Goal: Ask a question

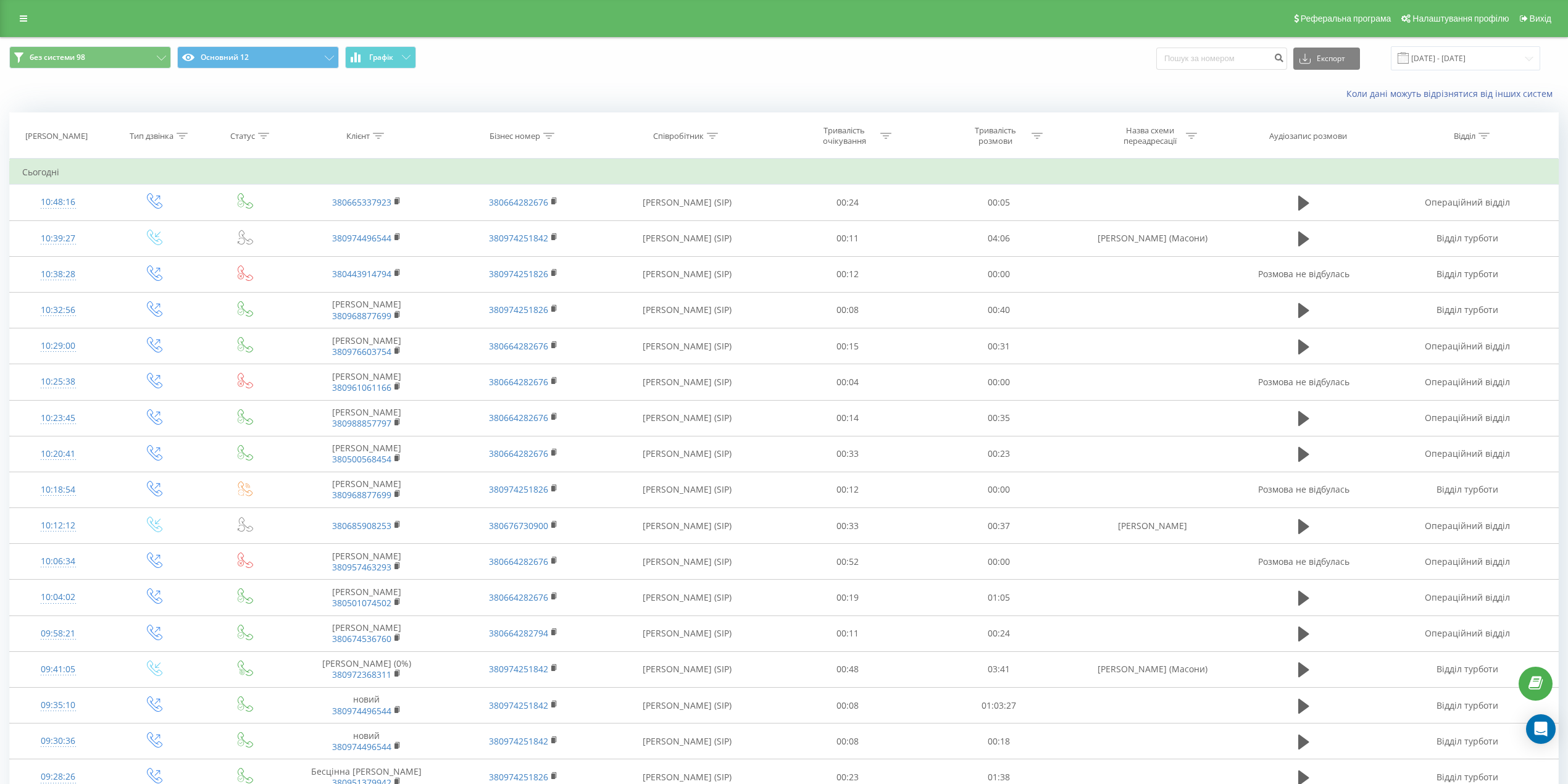
click at [35, 11] on div "Реферальна програма Налаштування профілю Вихід" at bounding box center [784, 18] width 1568 height 37
click at [27, 16] on link at bounding box center [23, 18] width 22 height 17
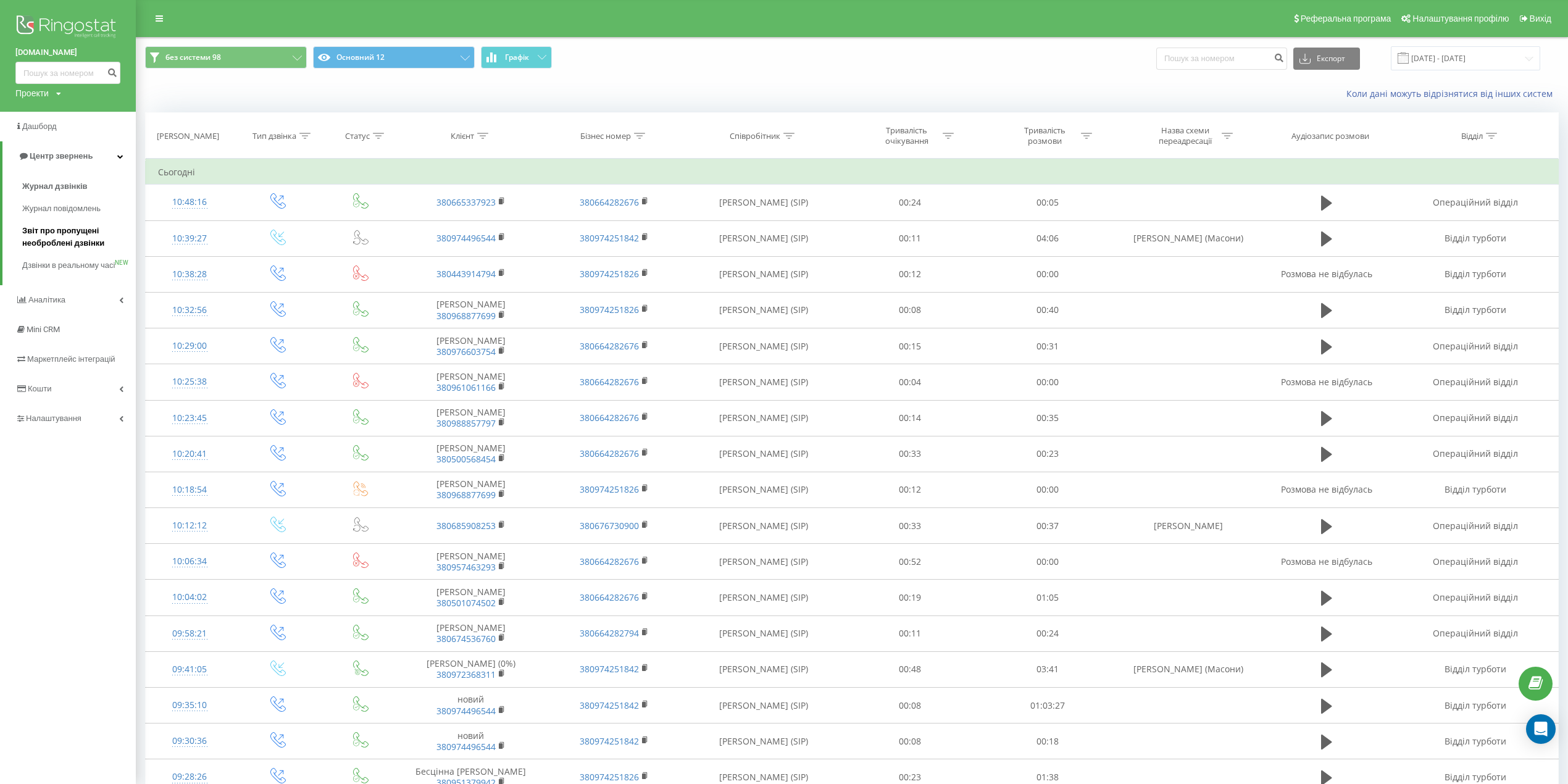
click at [45, 247] on span "Звіт про пропущені необроблені дзвінки" at bounding box center [76, 237] width 107 height 25
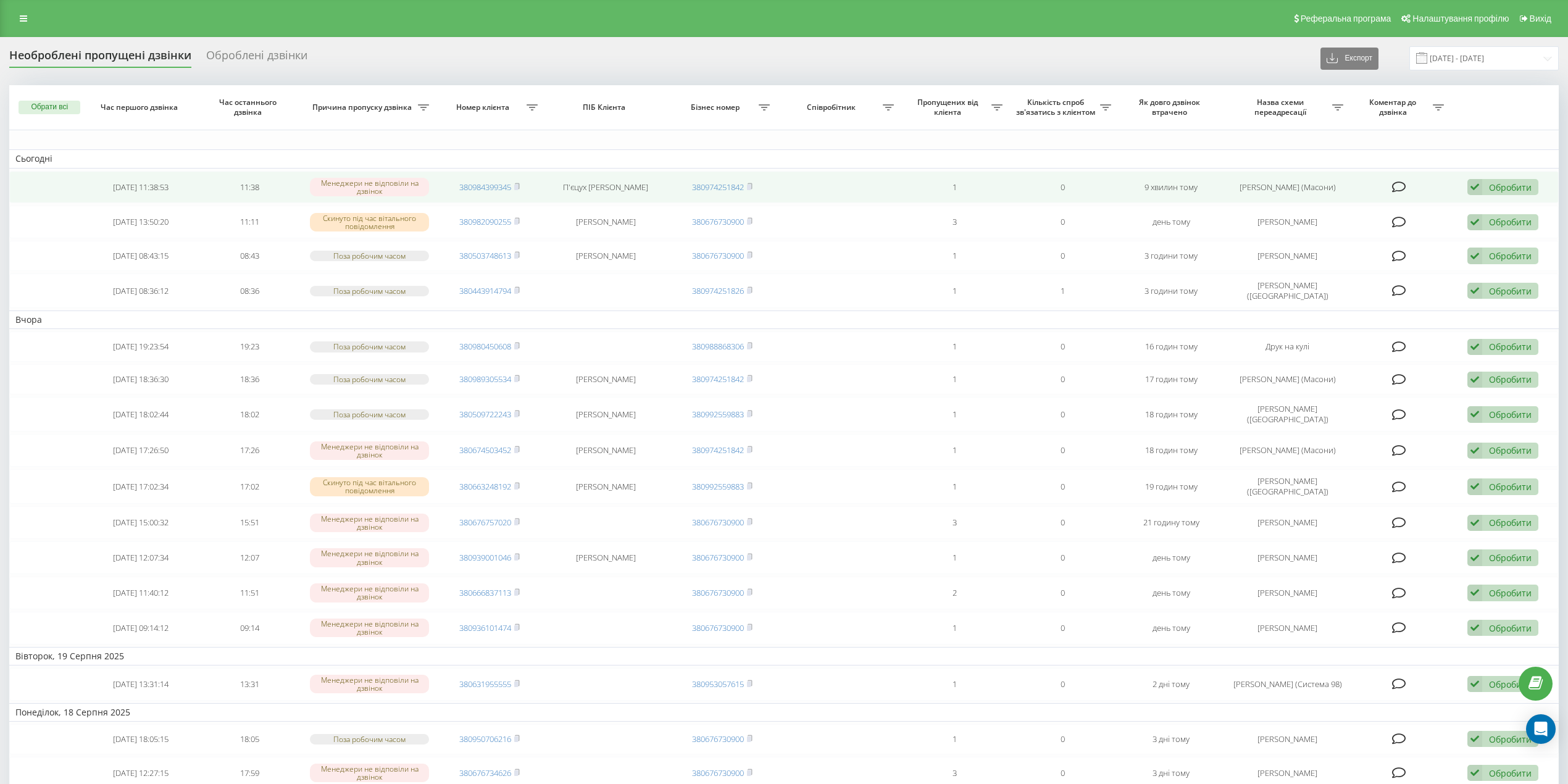
click at [1523, 192] on div "Обробити" at bounding box center [1511, 187] width 43 height 12
click at [1448, 276] on div "Інший варіант" at bounding box center [1423, 273] width 231 height 22
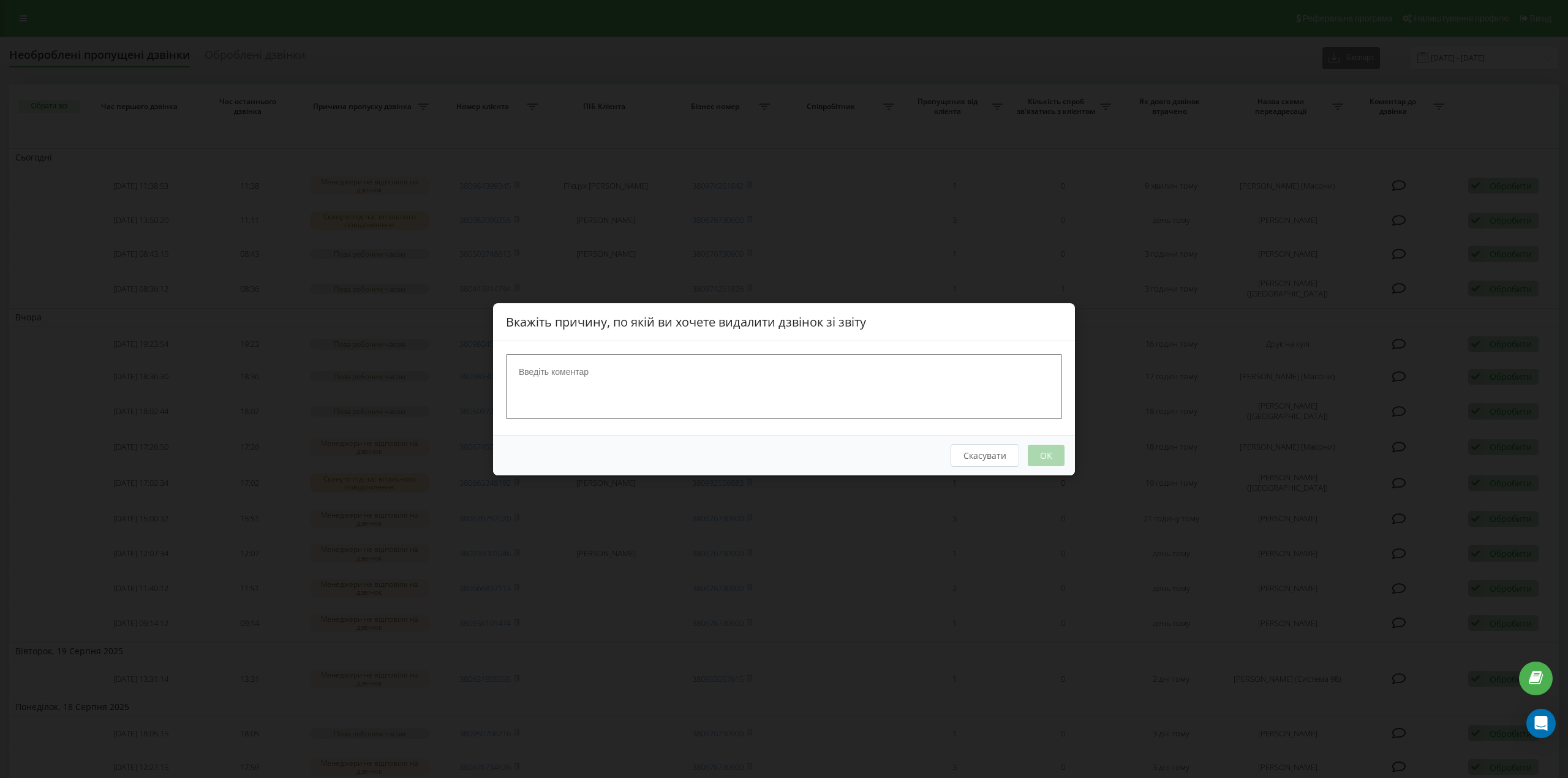
click at [625, 380] on textarea at bounding box center [784, 386] width 556 height 65
drag, startPoint x: 1041, startPoint y: 452, endPoint x: 989, endPoint y: 456, distance: 52.2
click at [1036, 453] on div "Скасувати OK" at bounding box center [784, 454] width 582 height 40
click at [987, 456] on button "Скасувати" at bounding box center [985, 454] width 69 height 22
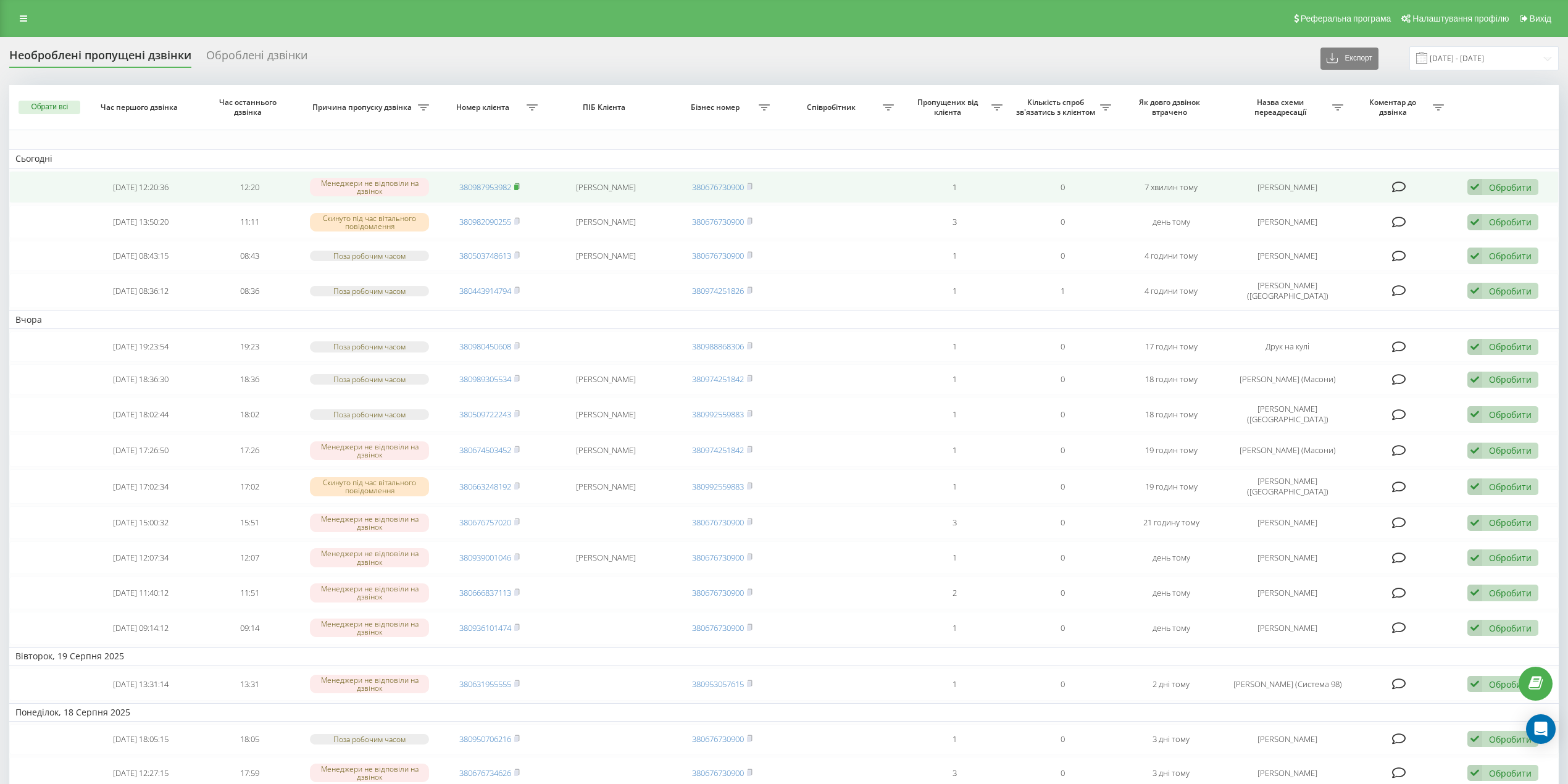
click at [518, 189] on rect at bounding box center [516, 187] width 4 height 6
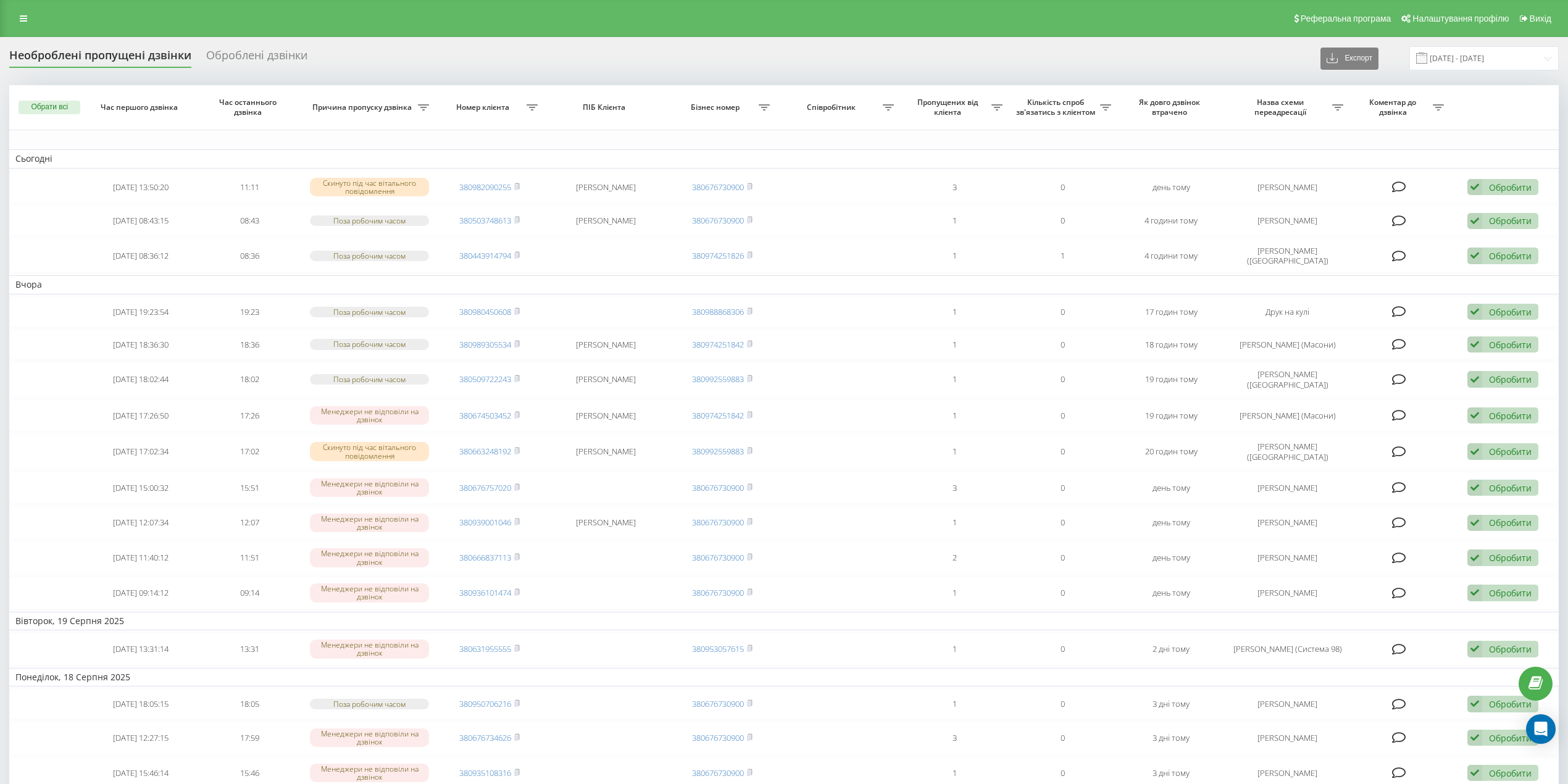
drag, startPoint x: 522, startPoint y: 188, endPoint x: 554, endPoint y: 150, distance: 49.7
click at [518, 188] on rect at bounding box center [516, 187] width 4 height 6
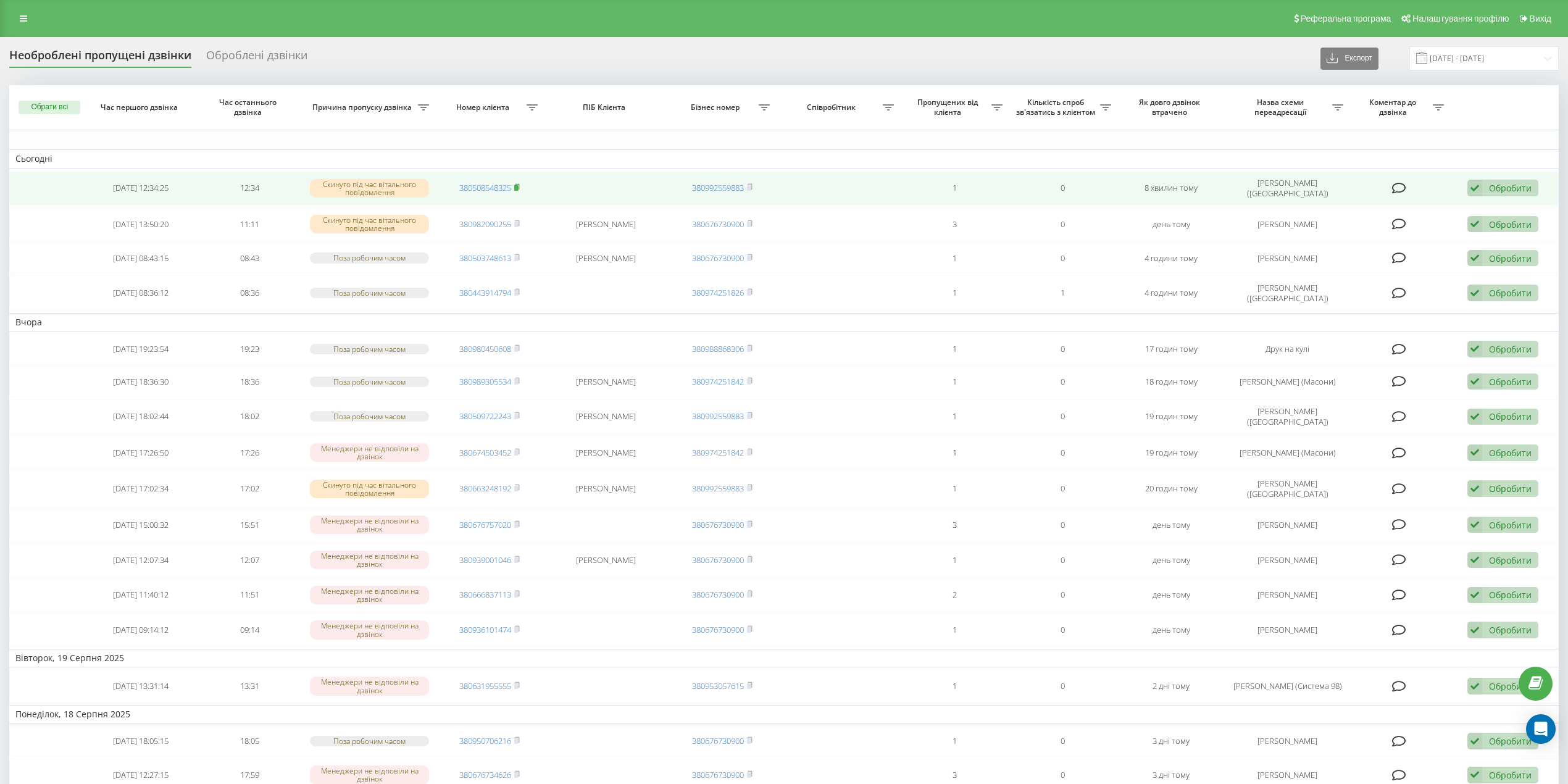
click at [520, 187] on icon at bounding box center [517, 187] width 5 height 6
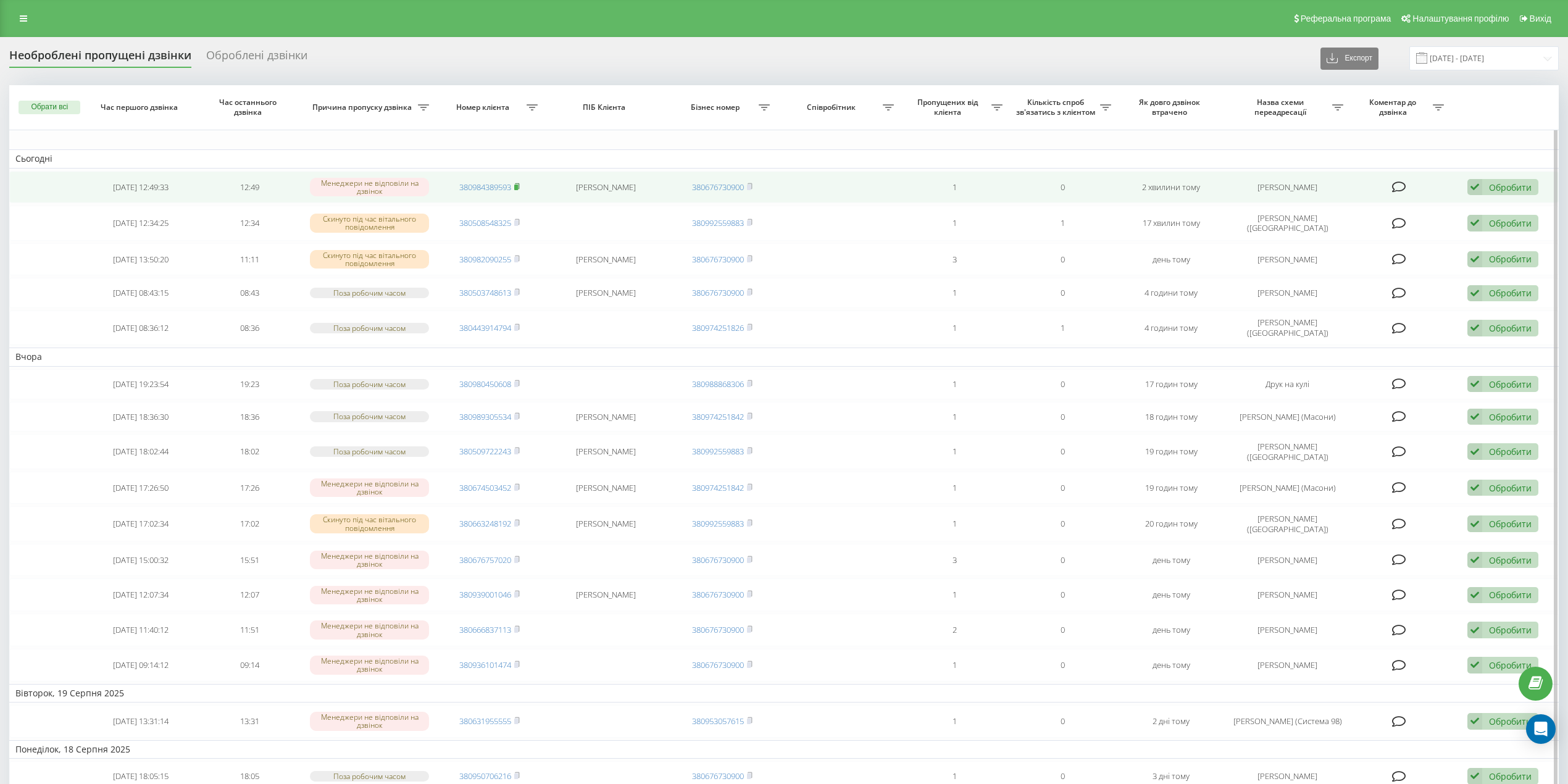
click at [518, 188] on rect at bounding box center [516, 187] width 4 height 6
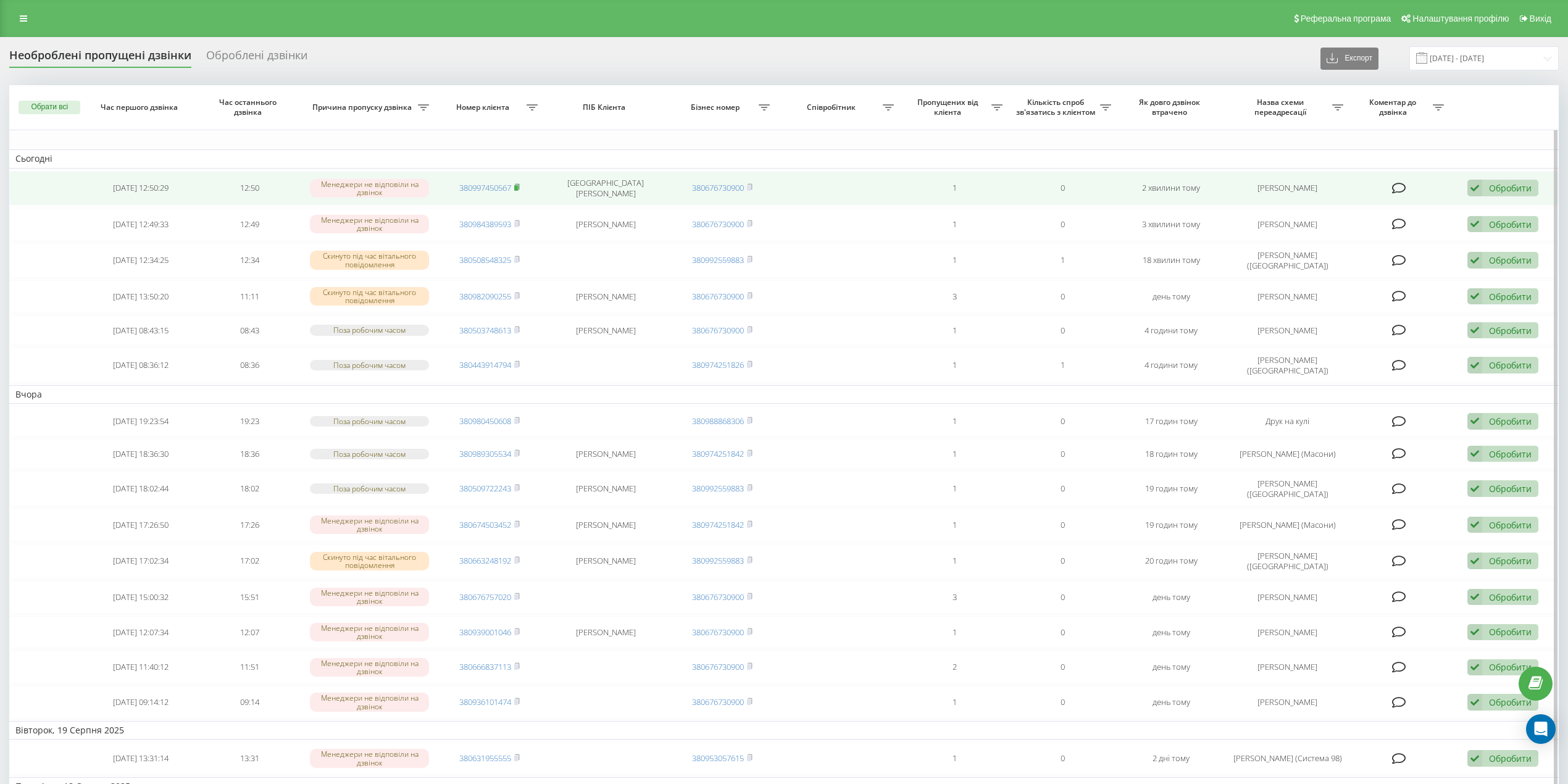
click at [520, 184] on icon at bounding box center [517, 187] width 6 height 7
click at [518, 186] on rect at bounding box center [516, 187] width 4 height 6
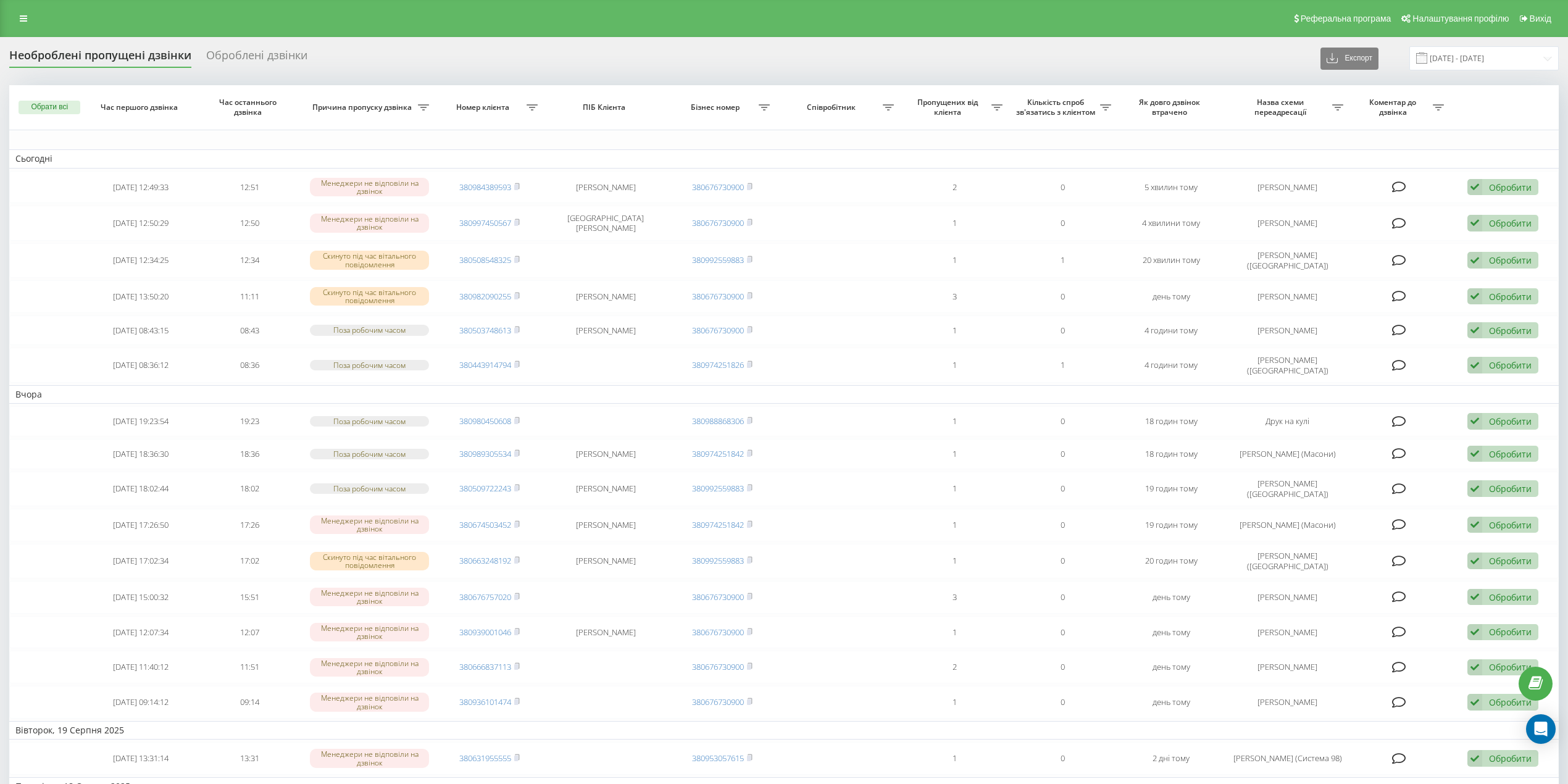
click at [22, 8] on div "Реферальна програма Налаштування профілю Вихід" at bounding box center [784, 18] width 1568 height 37
click at [22, 8] on div "Реферальна програма Налаштування профілю Вихід" at bounding box center [784, 18] width 1568 height 37
click at [23, 13] on link at bounding box center [23, 18] width 22 height 17
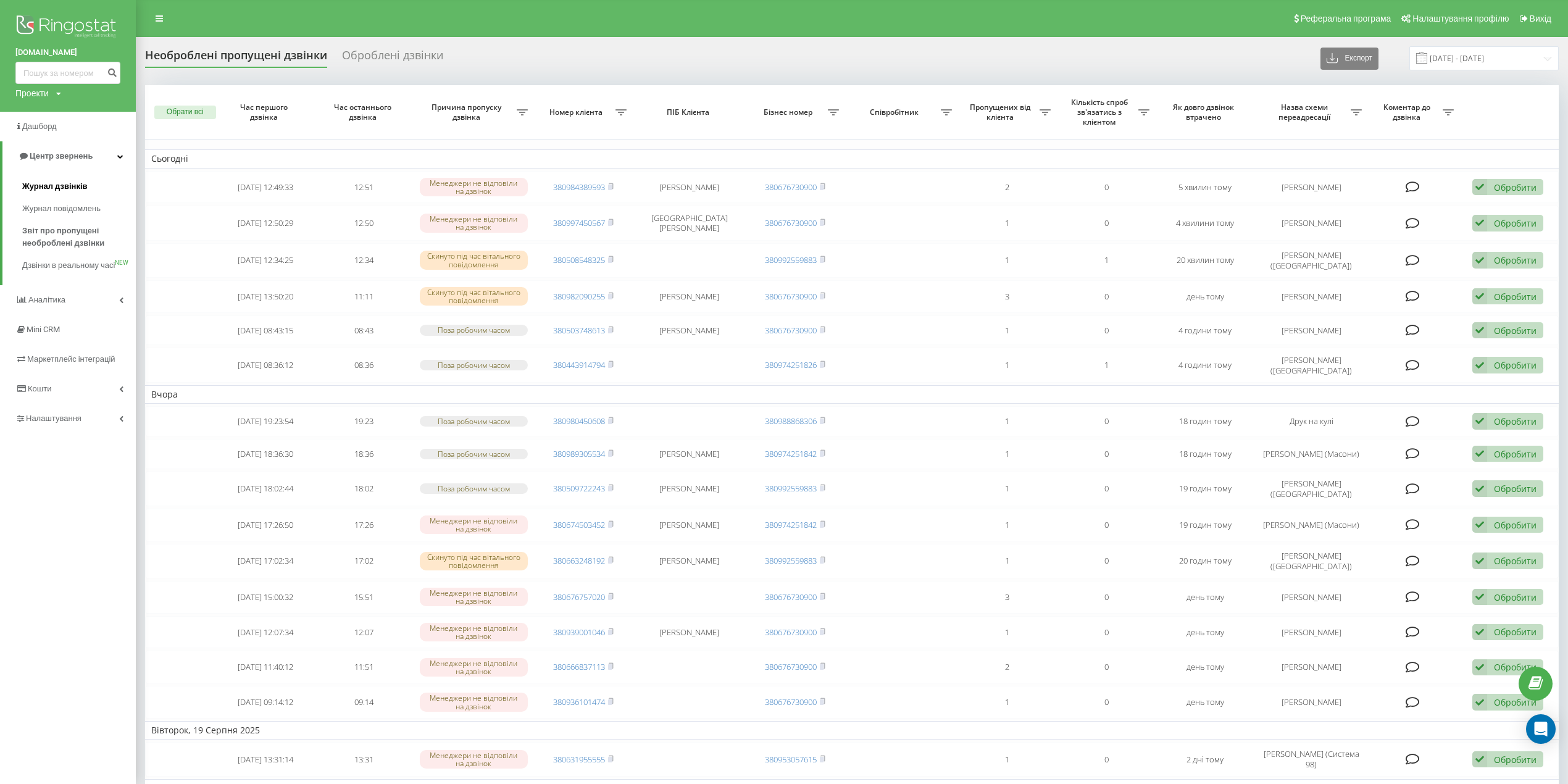
click at [65, 187] on span "Журнал дзвінків" at bounding box center [54, 186] width 65 height 12
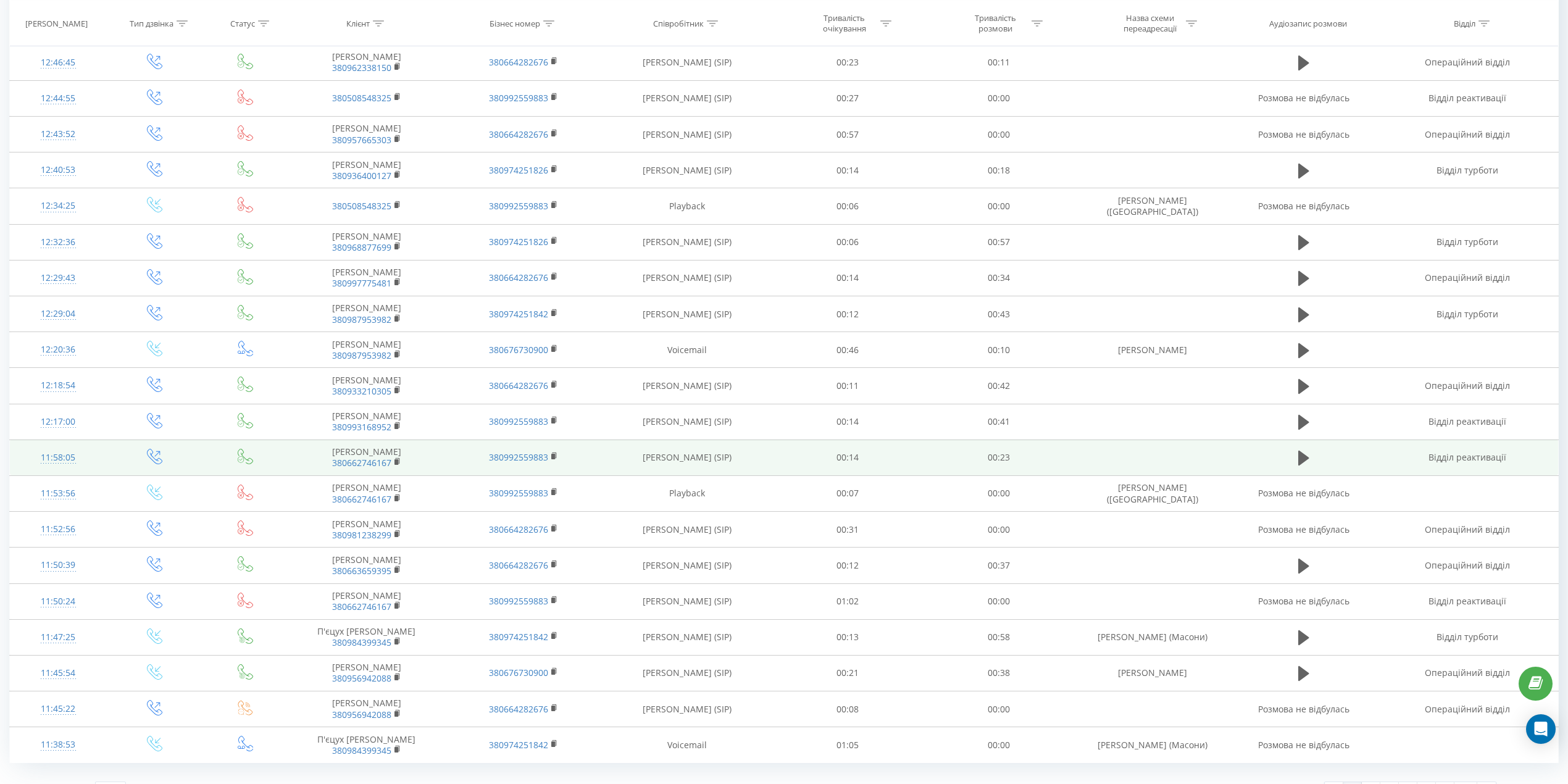
scroll to position [351, 0]
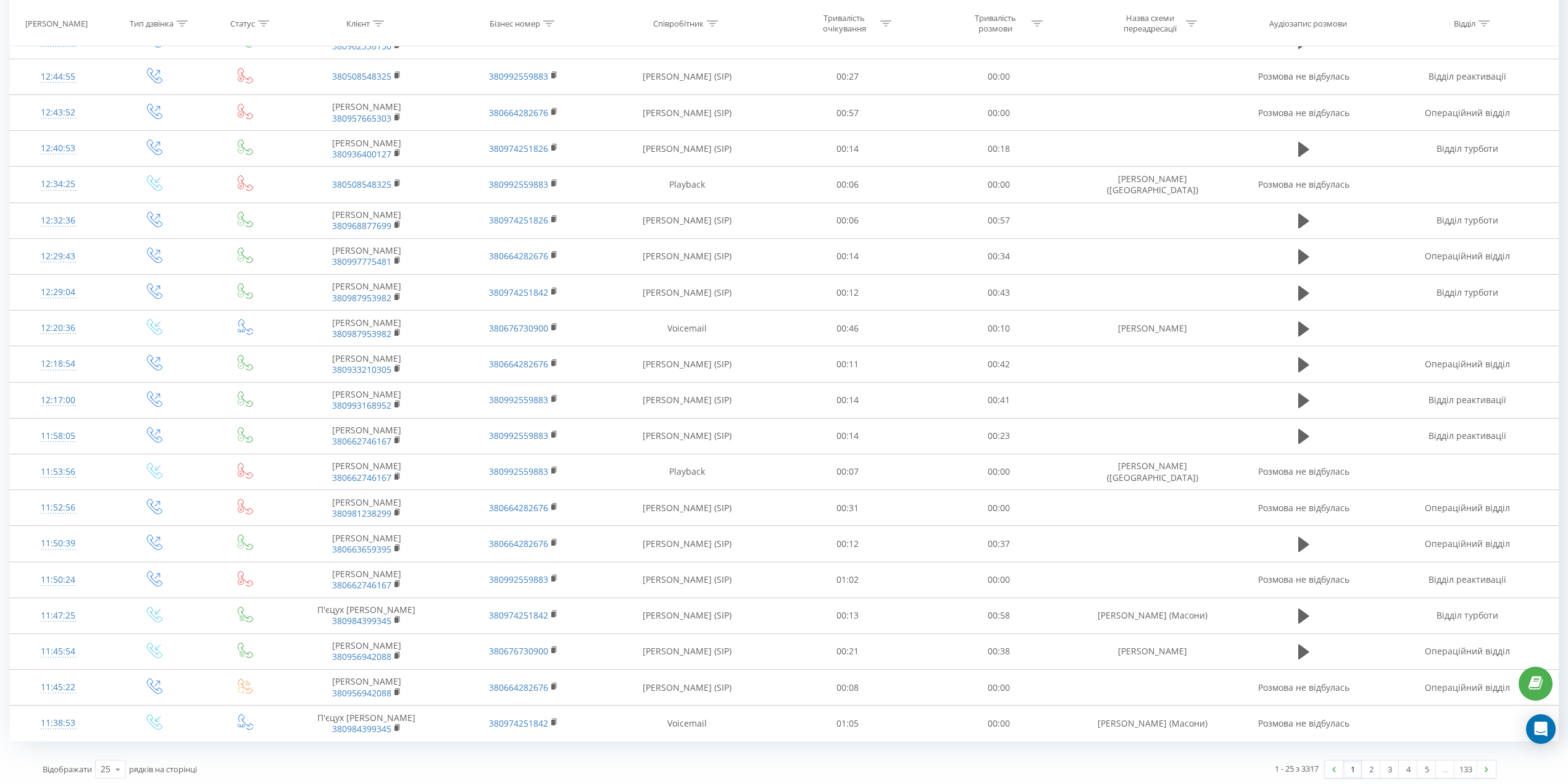
click at [1369, 765] on link "2" at bounding box center [1371, 769] width 19 height 17
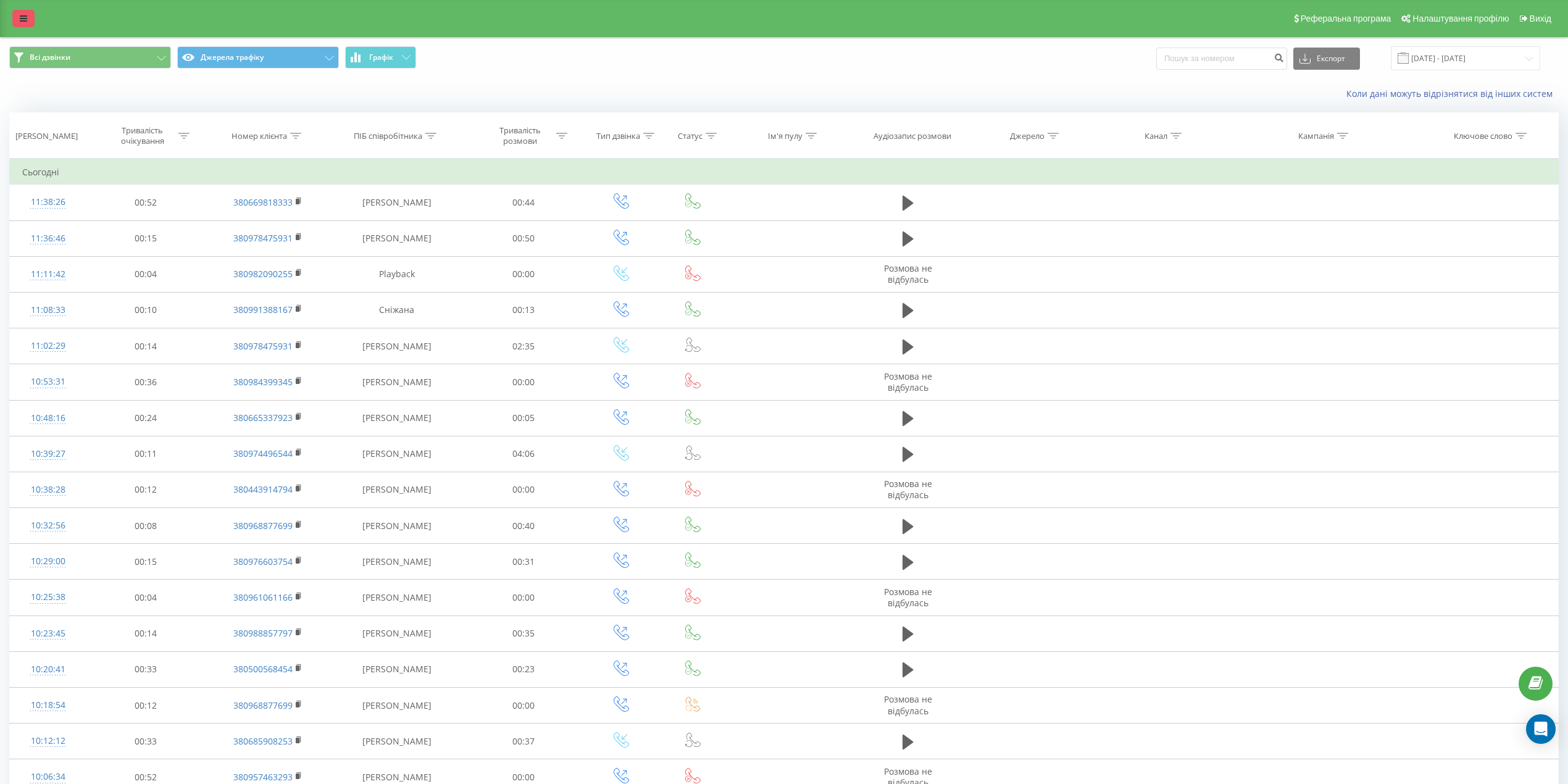
click at [18, 21] on link at bounding box center [23, 18] width 22 height 17
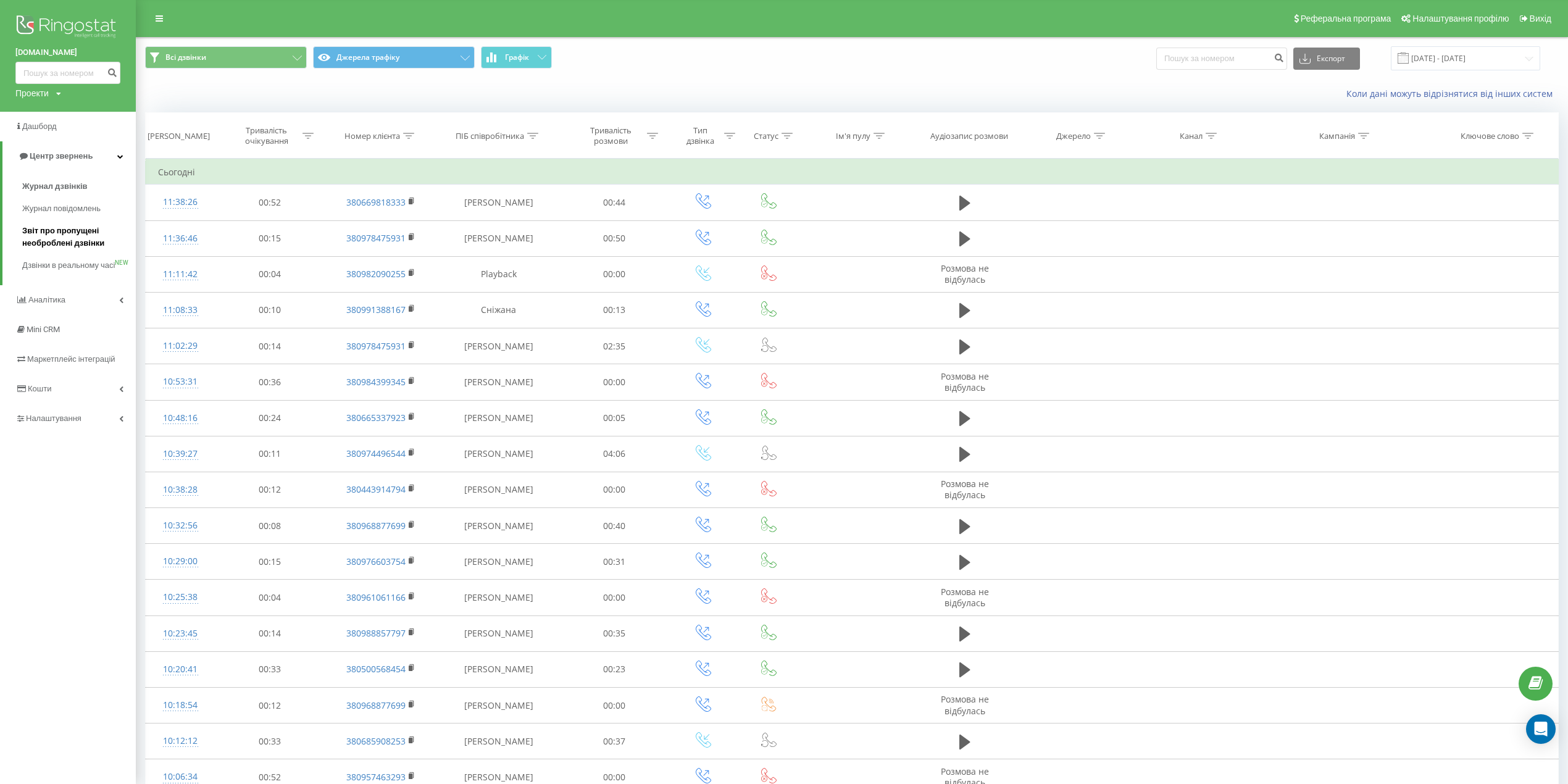
click at [76, 253] on link "Звіт про пропущені необроблені дзвінки" at bounding box center [79, 237] width 114 height 35
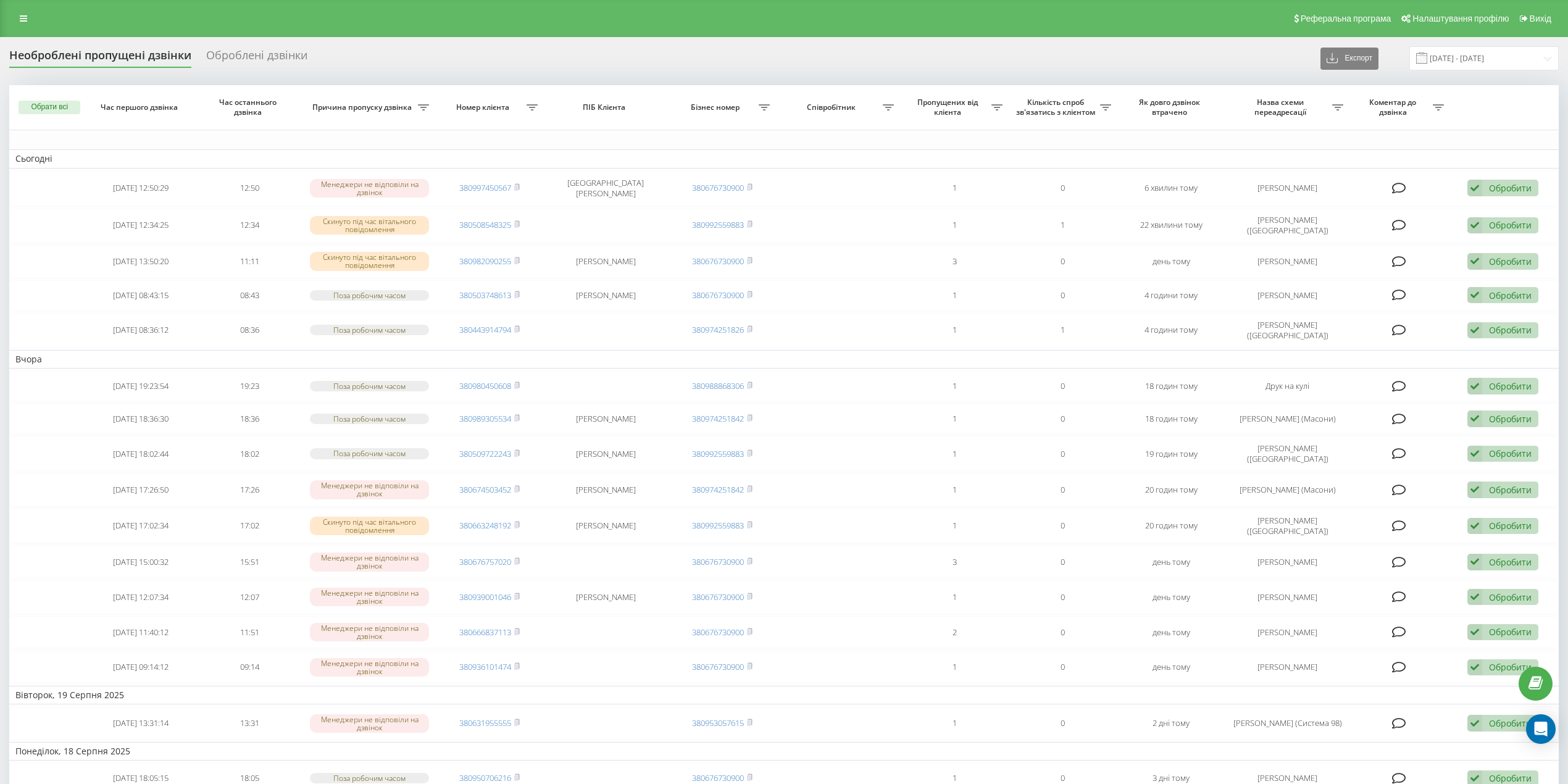
click at [27, 8] on div "Реферальна програма Налаштування профілю Вихід" at bounding box center [784, 18] width 1568 height 37
click at [25, 13] on link at bounding box center [23, 18] width 22 height 17
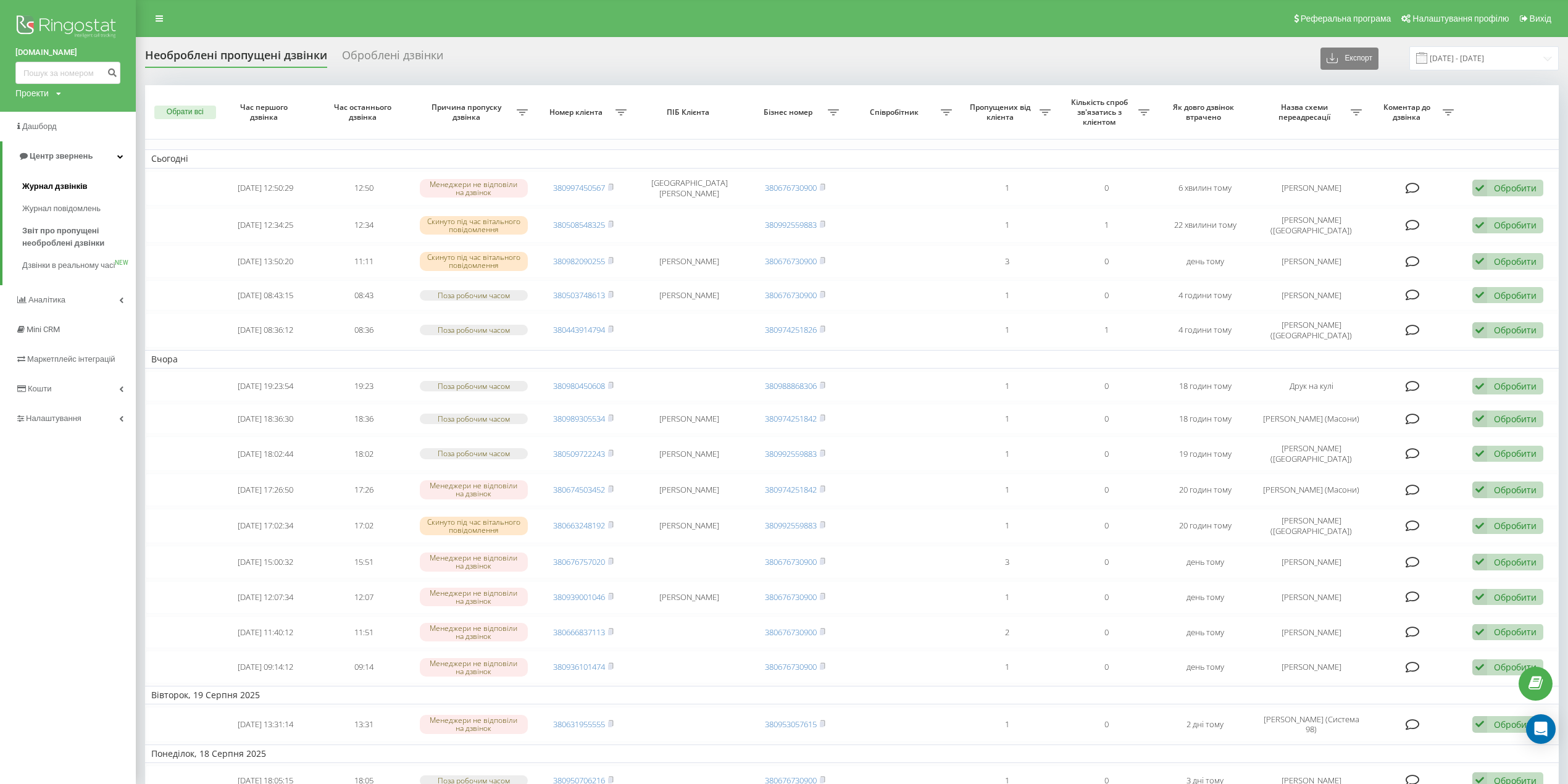
click at [57, 184] on span "Журнал дзвінків" at bounding box center [54, 186] width 65 height 12
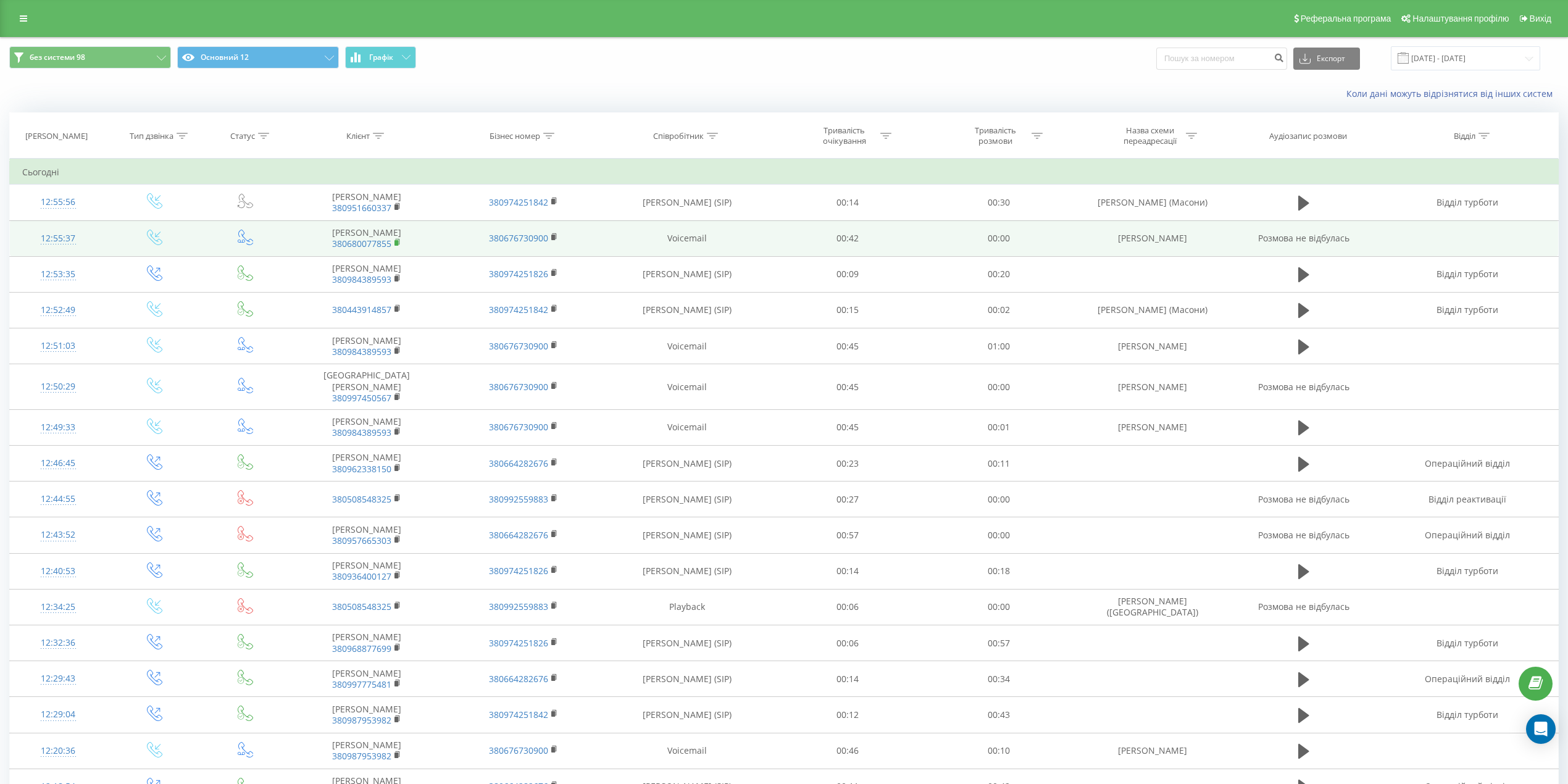
click at [400, 245] on icon at bounding box center [398, 242] width 7 height 8
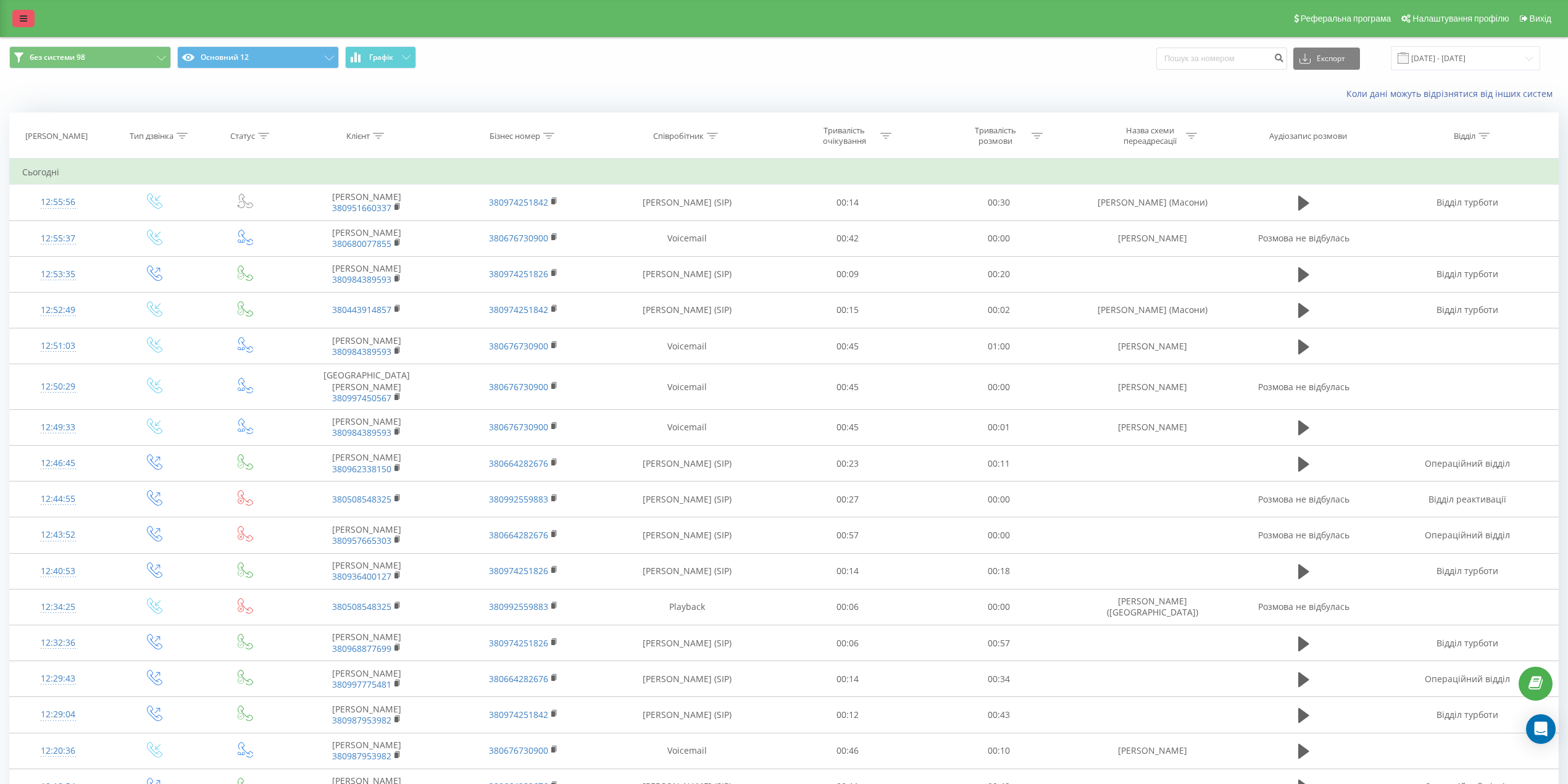
click at [30, 15] on link at bounding box center [23, 18] width 22 height 17
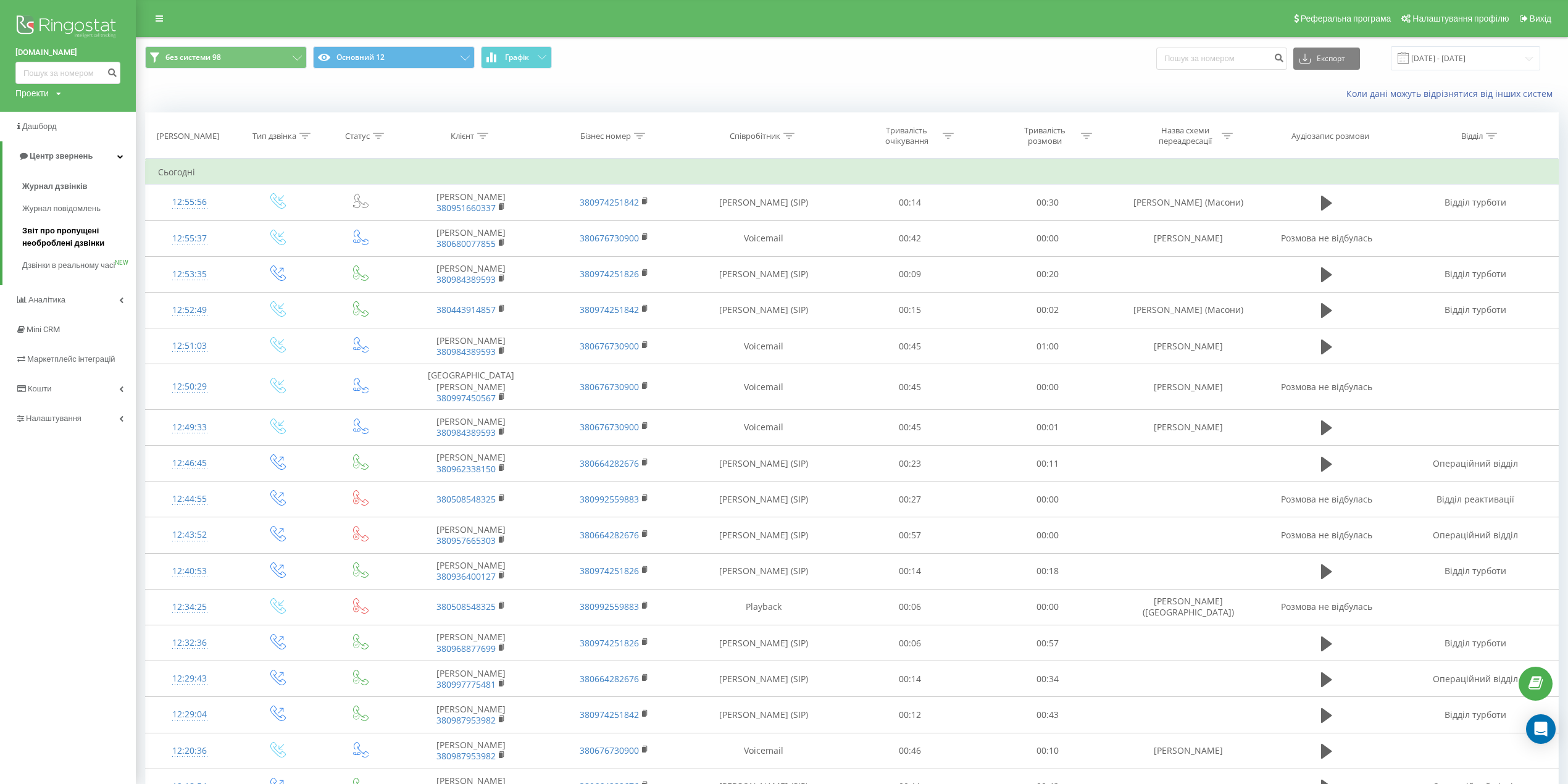
click at [68, 245] on span "Звіт про пропущені необроблені дзвінки" at bounding box center [76, 237] width 107 height 25
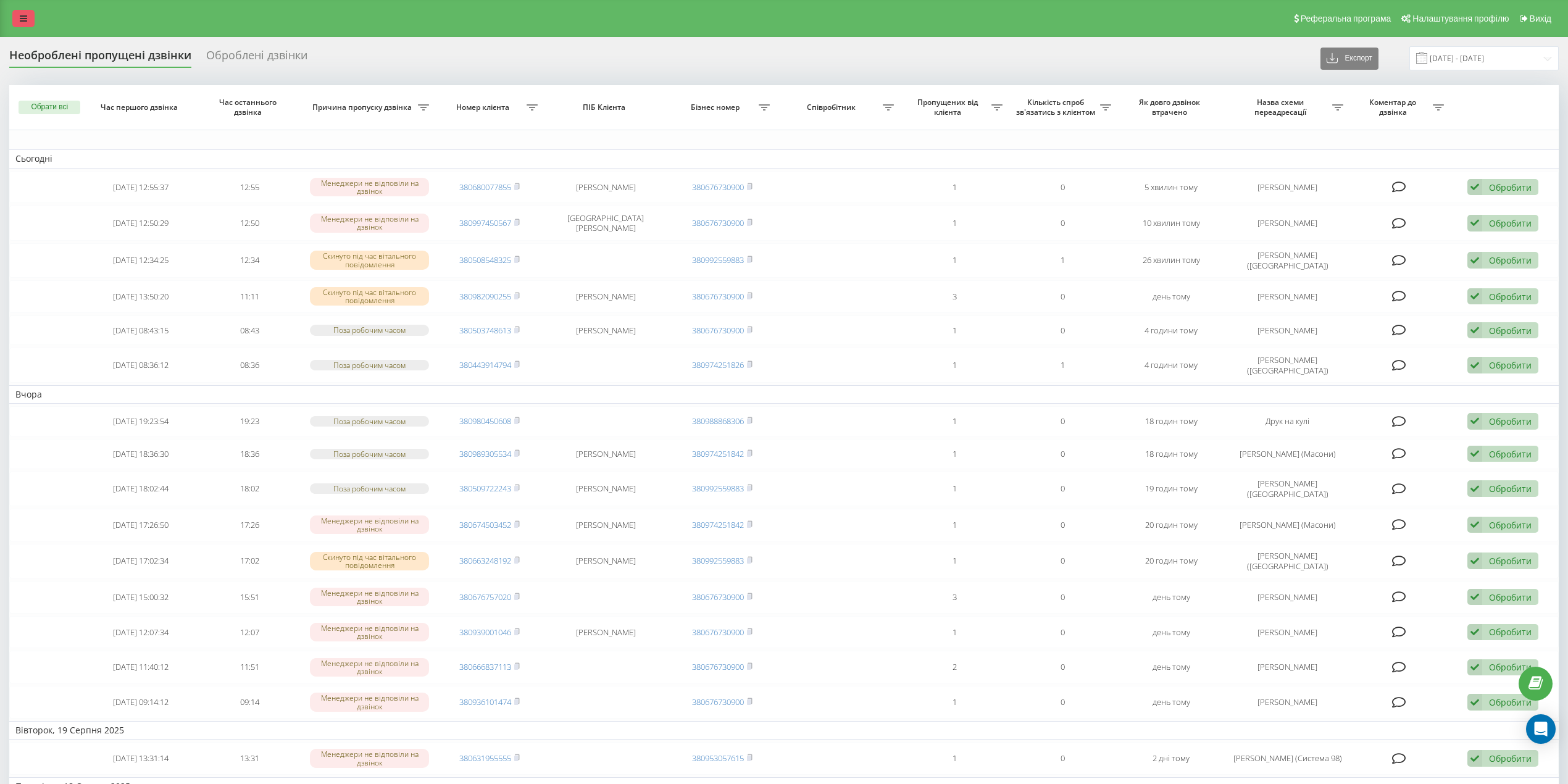
click at [15, 21] on link at bounding box center [23, 18] width 22 height 17
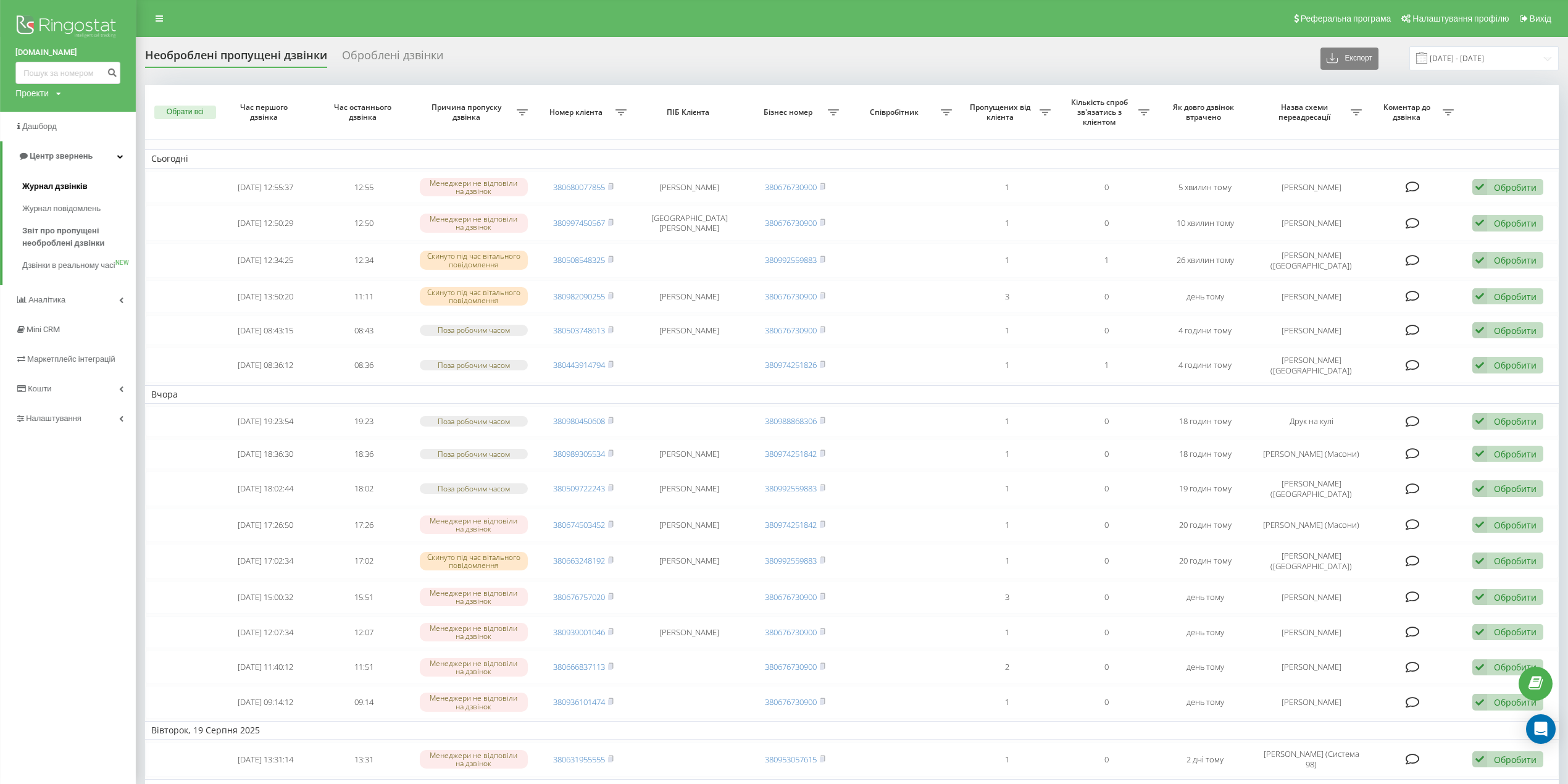
click at [59, 181] on span "Журнал дзвінків" at bounding box center [54, 186] width 65 height 12
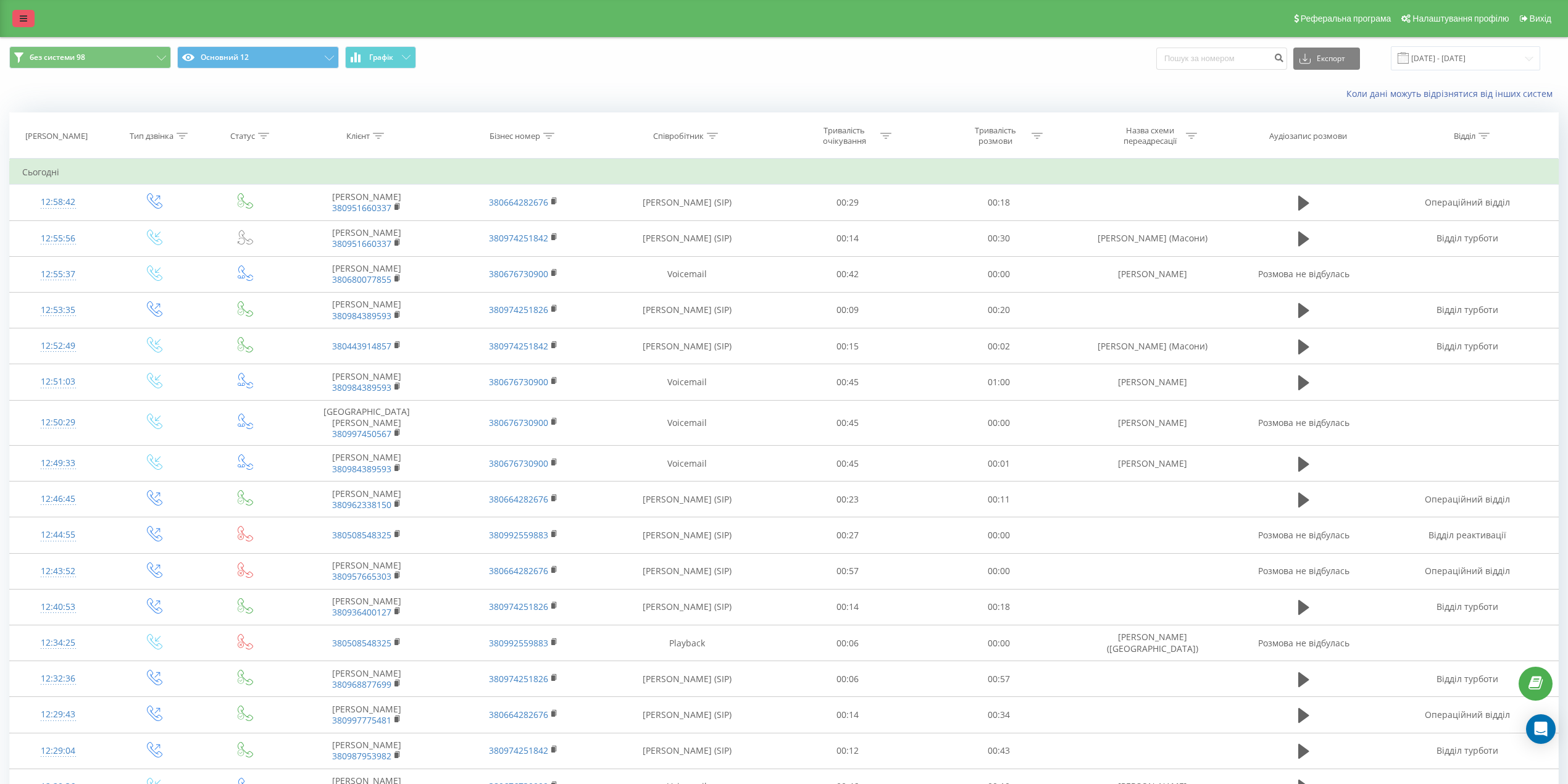
click at [32, 10] on link at bounding box center [23, 18] width 22 height 17
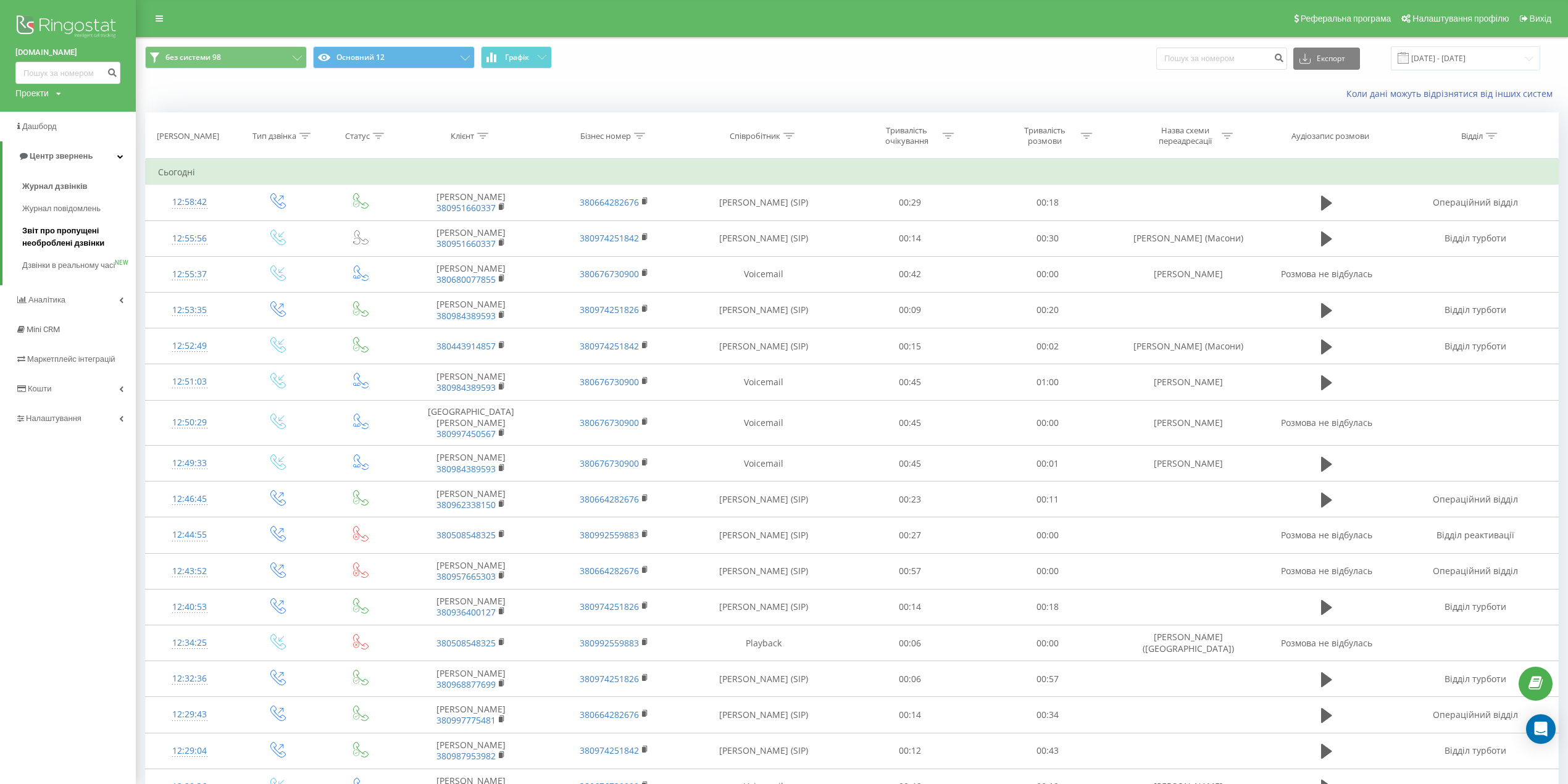
click at [70, 226] on span "Звіт про пропущені необроблені дзвінки" at bounding box center [76, 237] width 107 height 25
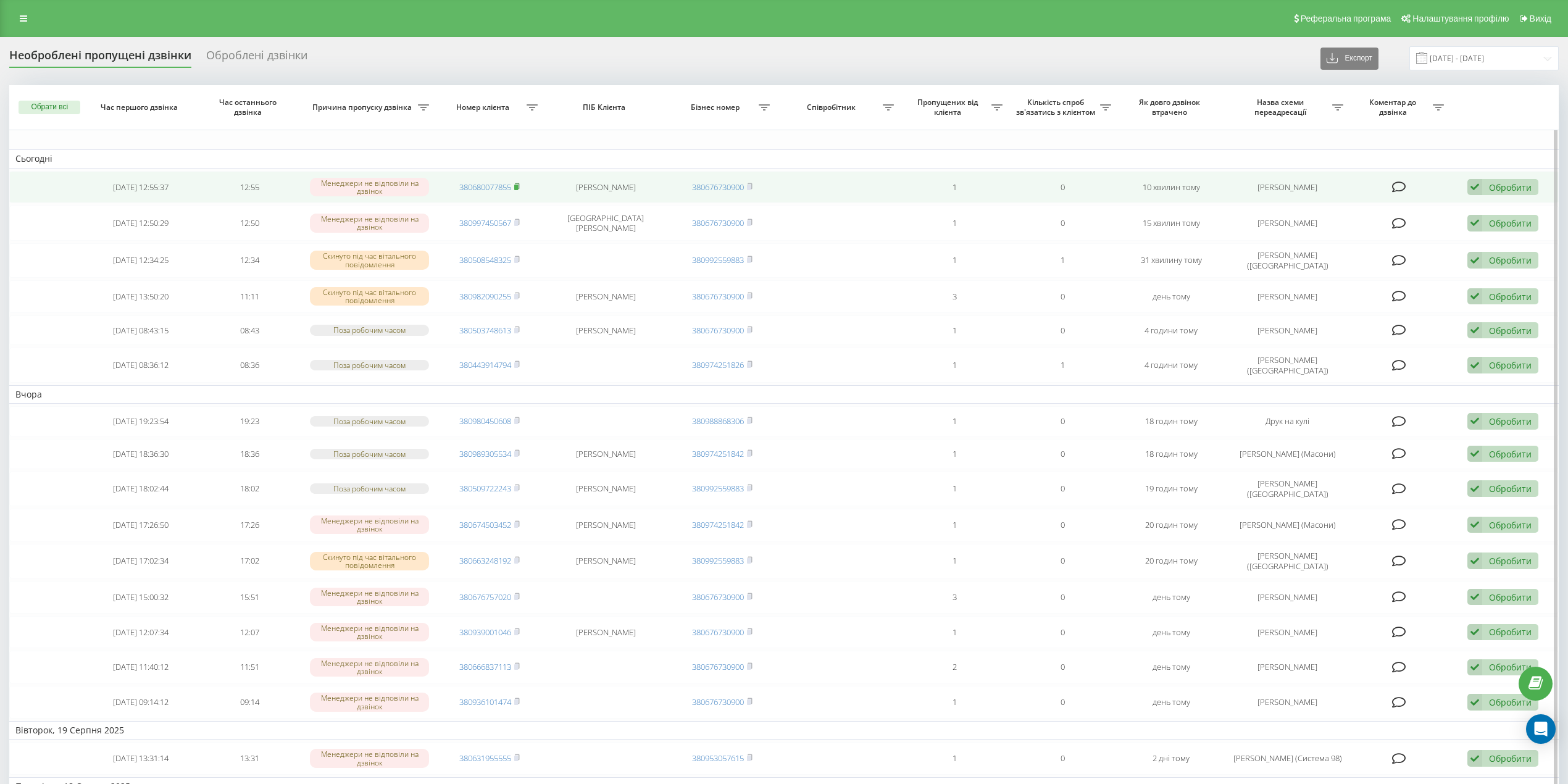
click at [518, 189] on rect at bounding box center [516, 187] width 4 height 6
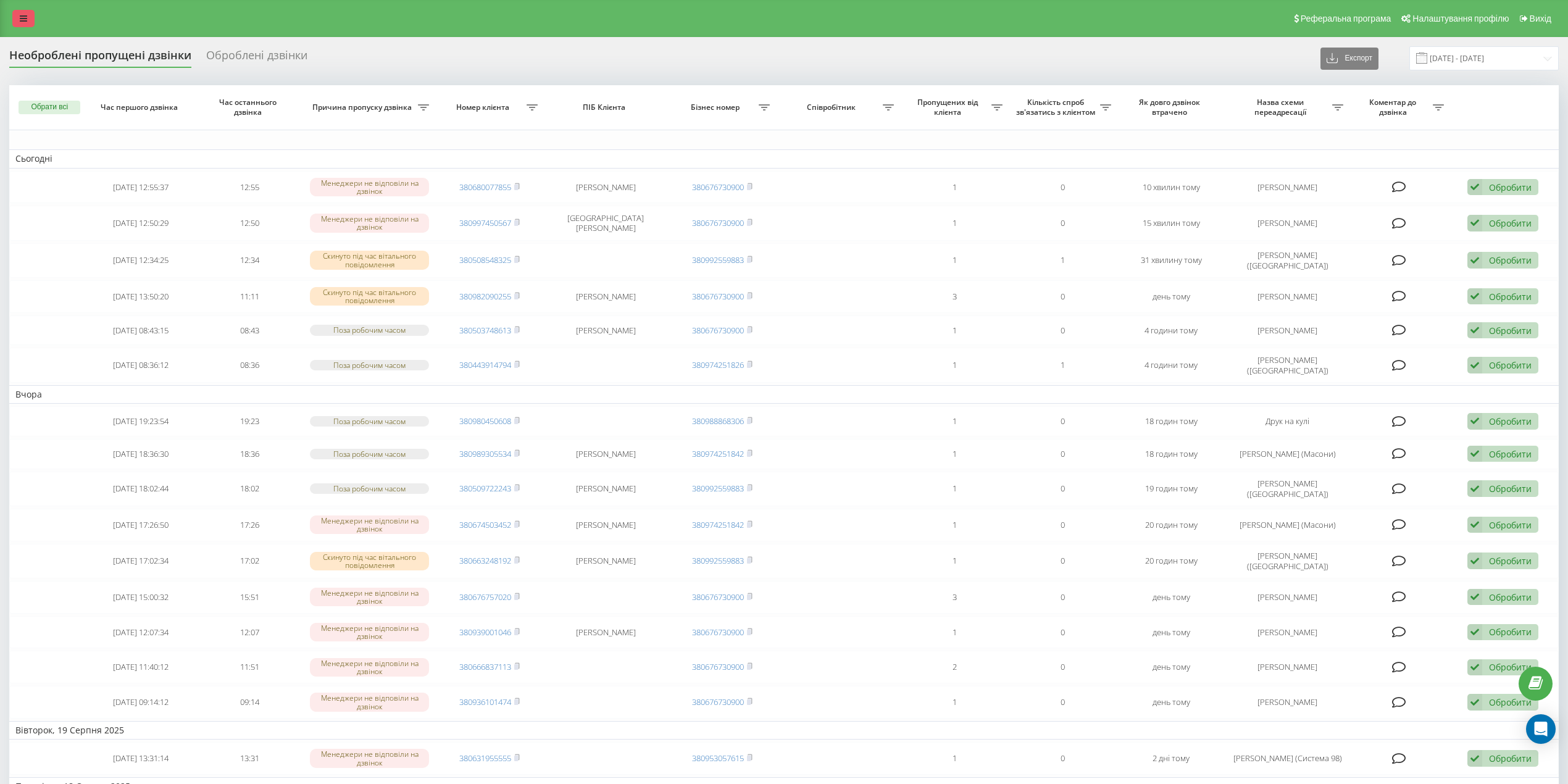
click at [17, 16] on link at bounding box center [23, 18] width 22 height 17
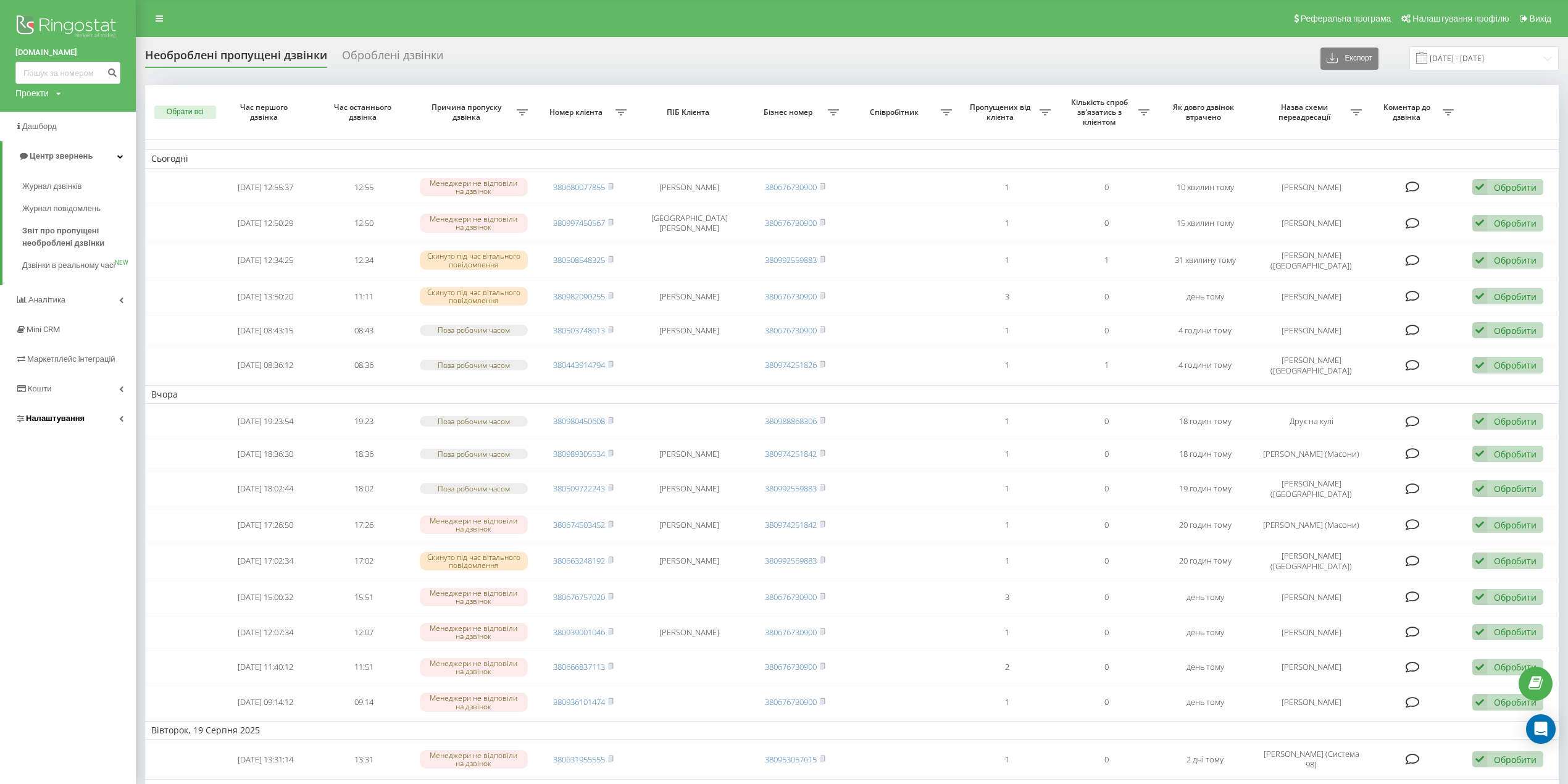
click at [42, 423] on span "Налаштування" at bounding box center [55, 418] width 59 height 9
click at [106, 335] on span "Загальні налаштування" at bounding box center [79, 344] width 92 height 25
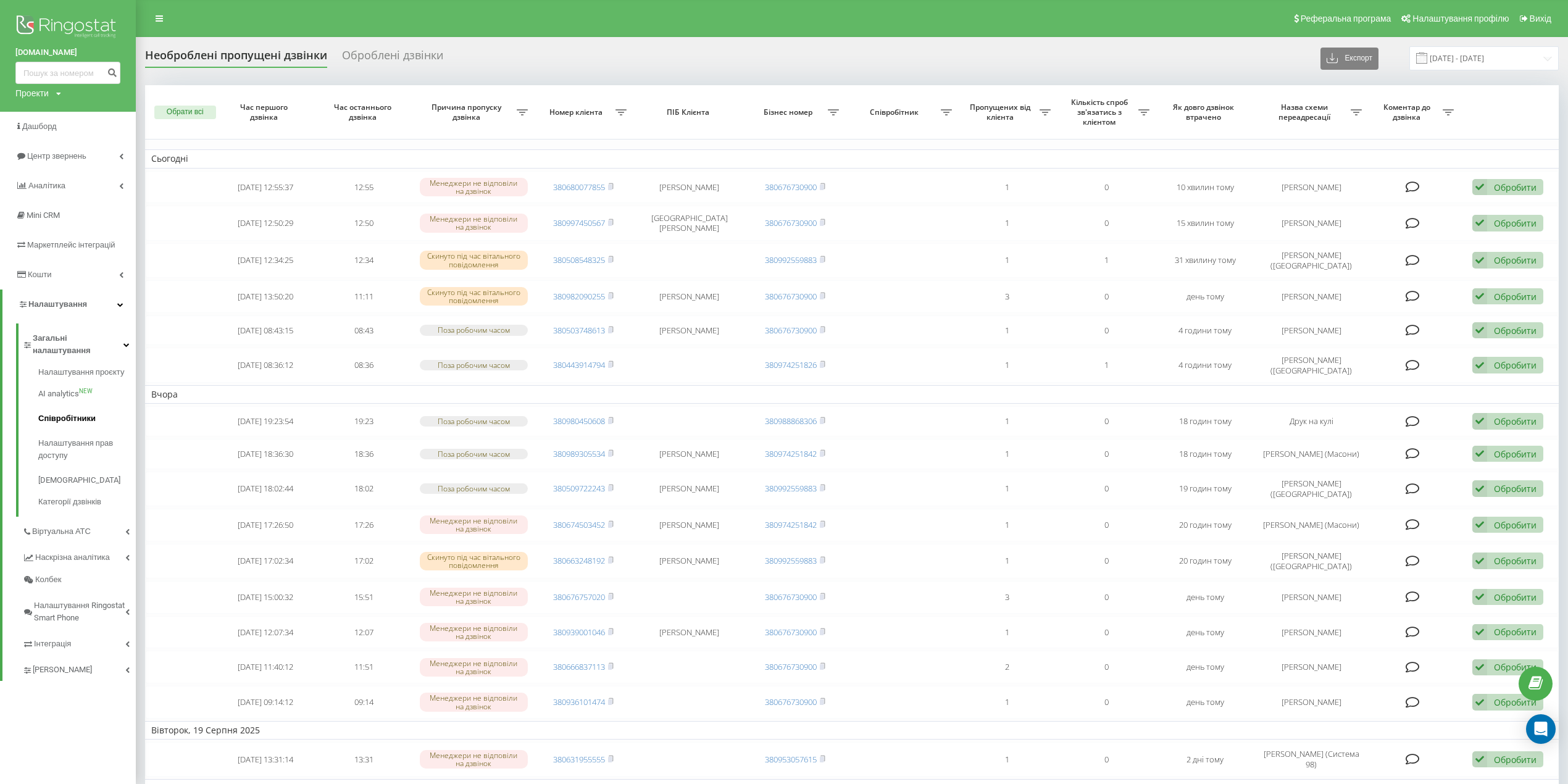
click at [87, 413] on span "Співробітники" at bounding box center [67, 418] width 57 height 12
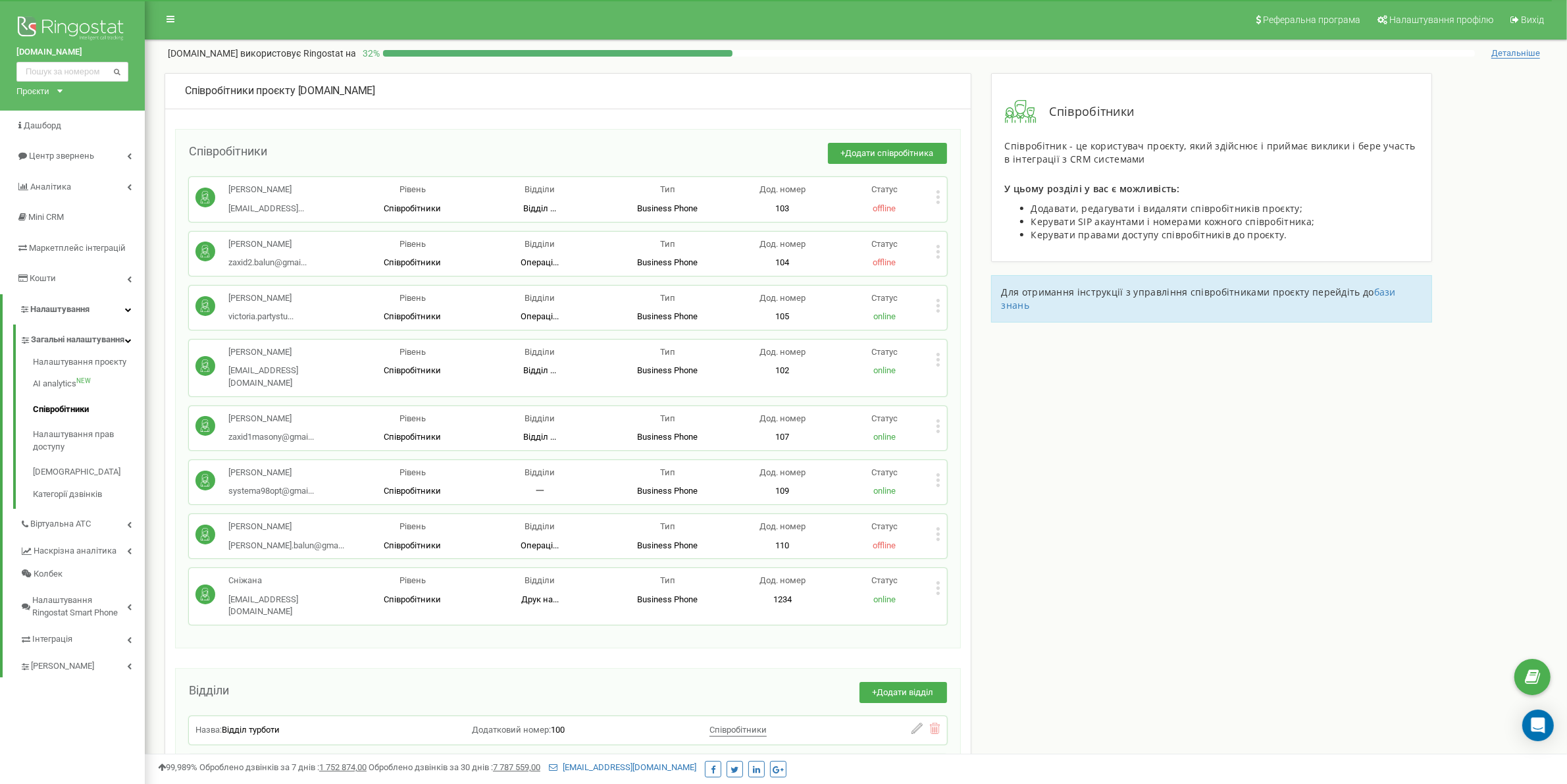
click at [936, 527] on icon at bounding box center [938, 534] width 5 height 14
click at [961, 551] on span "Редагувати" at bounding box center [980, 555] width 52 height 8
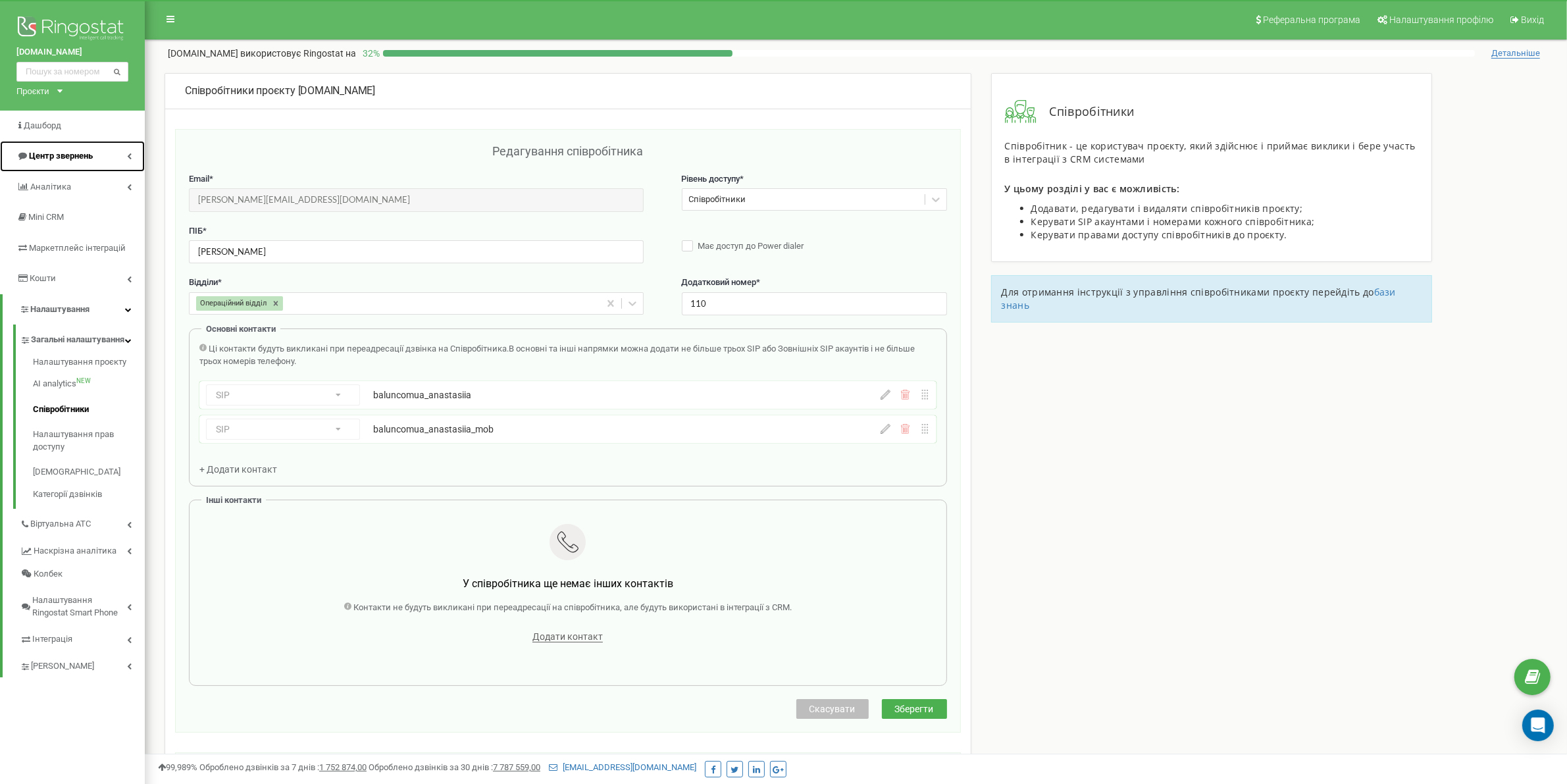
click at [97, 156] on link "Центр звернень" at bounding box center [72, 156] width 145 height 31
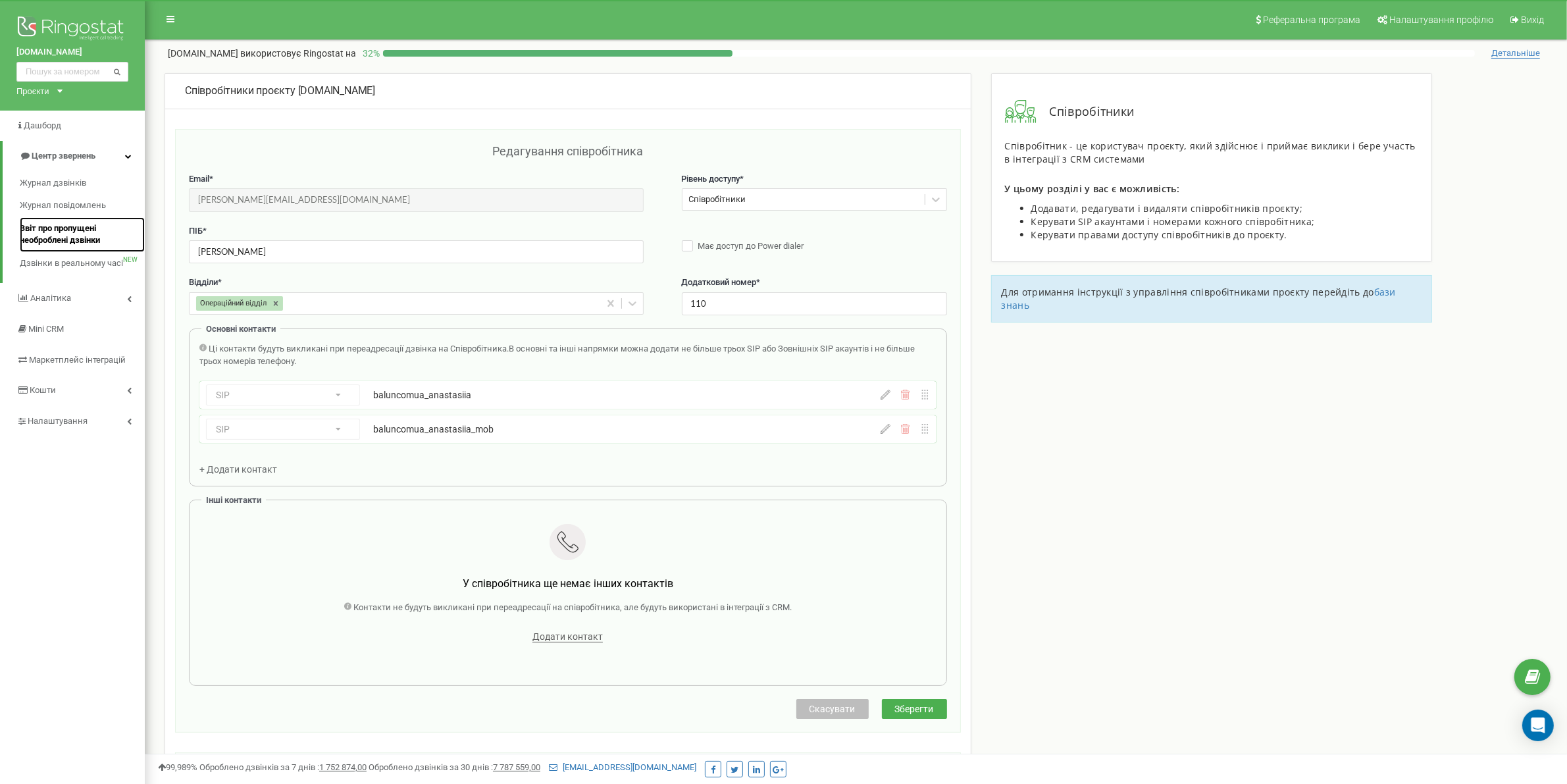
click at [76, 222] on span "Звіт про пропущені необроблені дзвінки" at bounding box center [79, 234] width 118 height 24
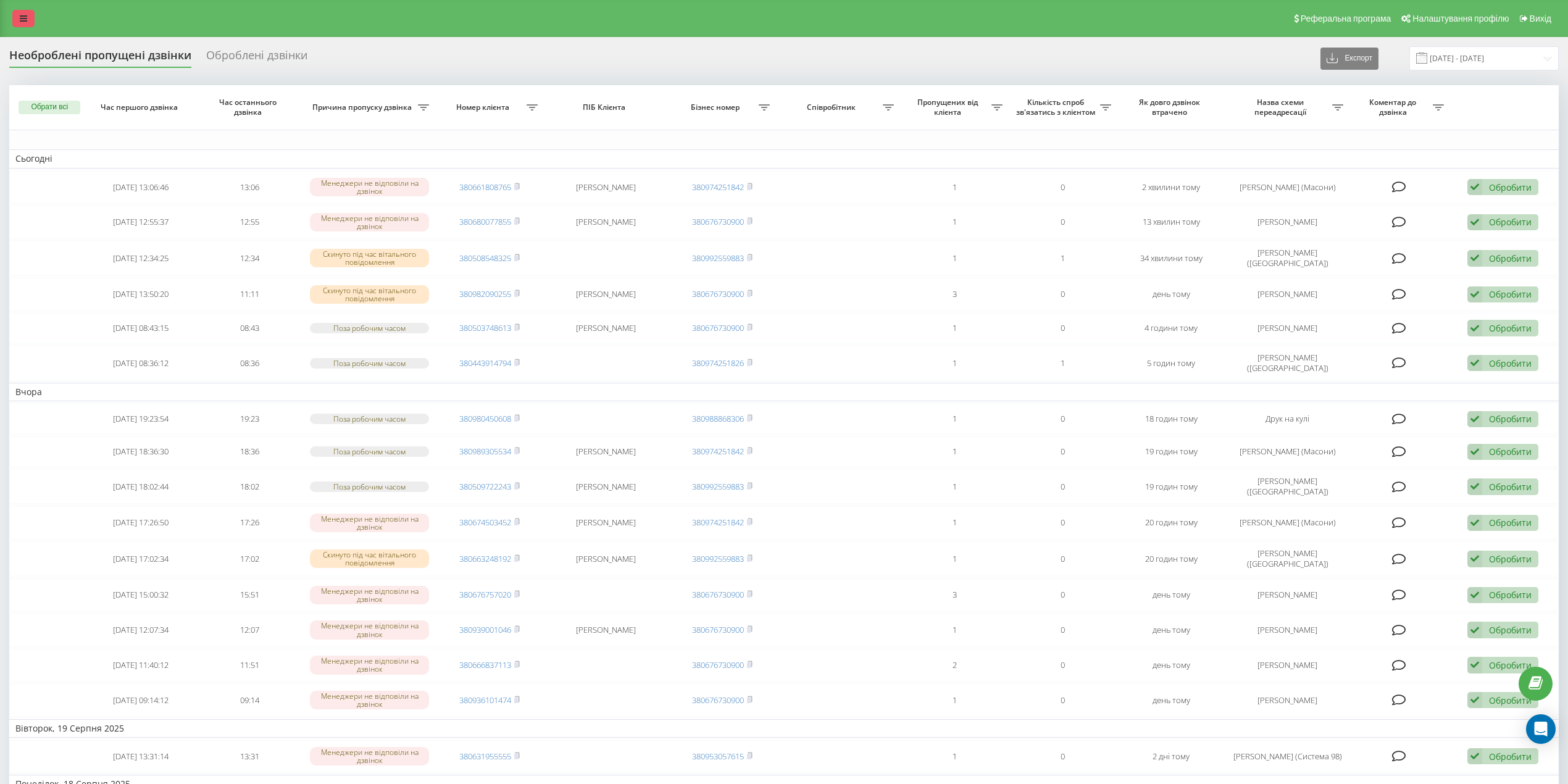
click at [32, 15] on link at bounding box center [23, 18] width 22 height 17
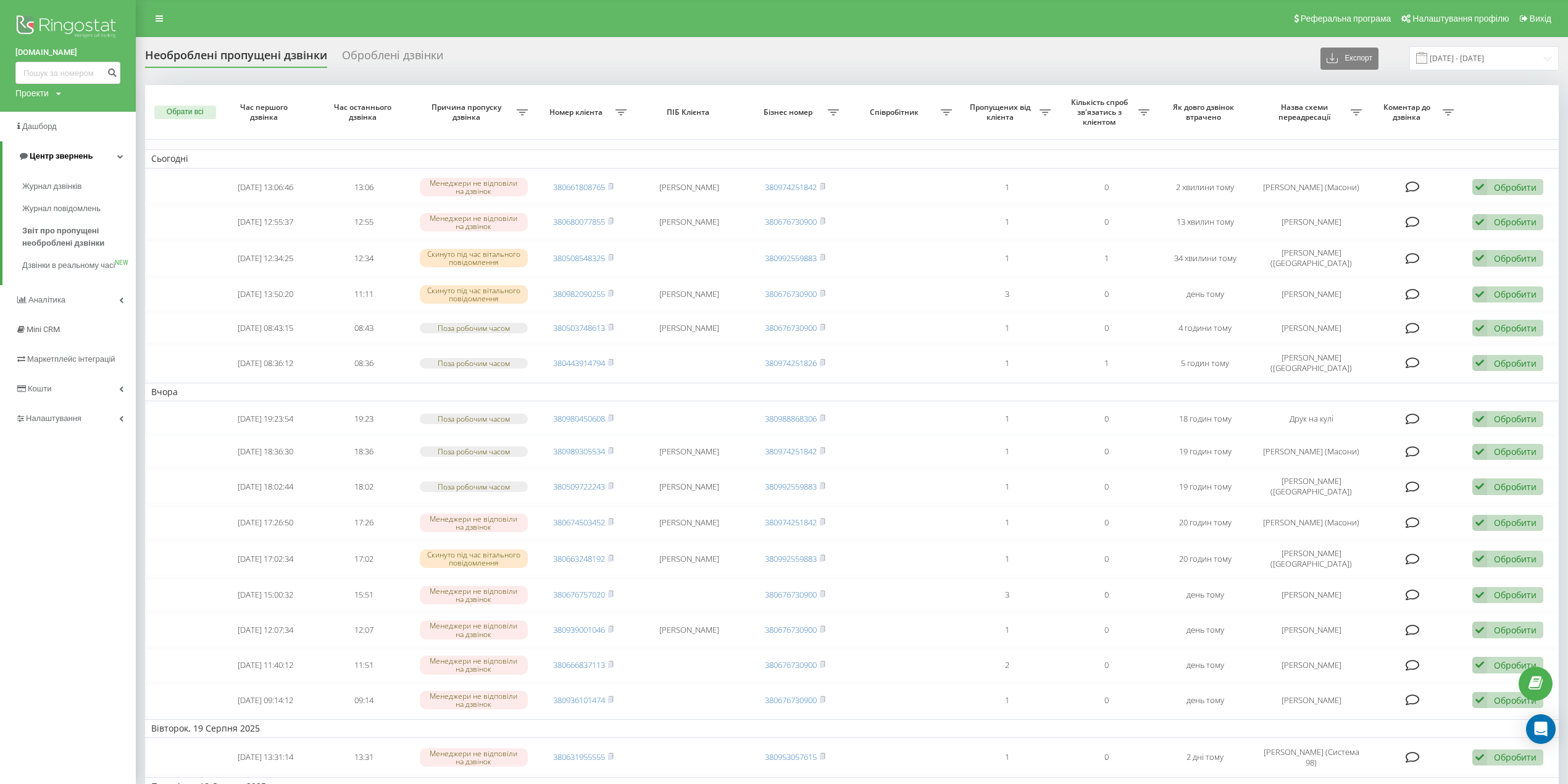
click at [70, 149] on link "Центр звернень" at bounding box center [69, 156] width 134 height 30
click at [70, 149] on link "Центр звернень" at bounding box center [68, 156] width 136 height 30
click at [79, 184] on span "Журнал дзвінків" at bounding box center [54, 186] width 65 height 12
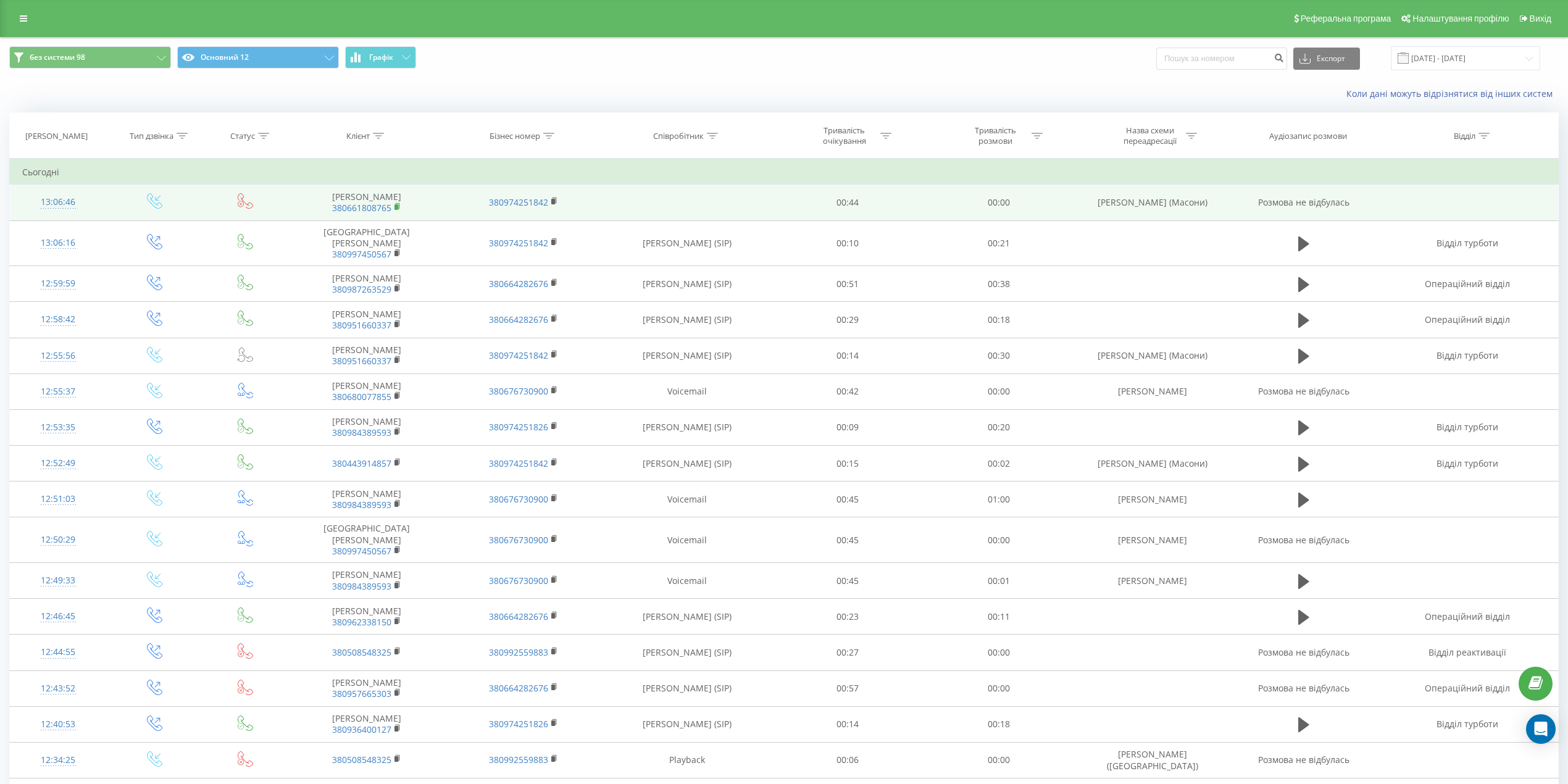
click at [397, 206] on rect at bounding box center [397, 207] width 4 height 6
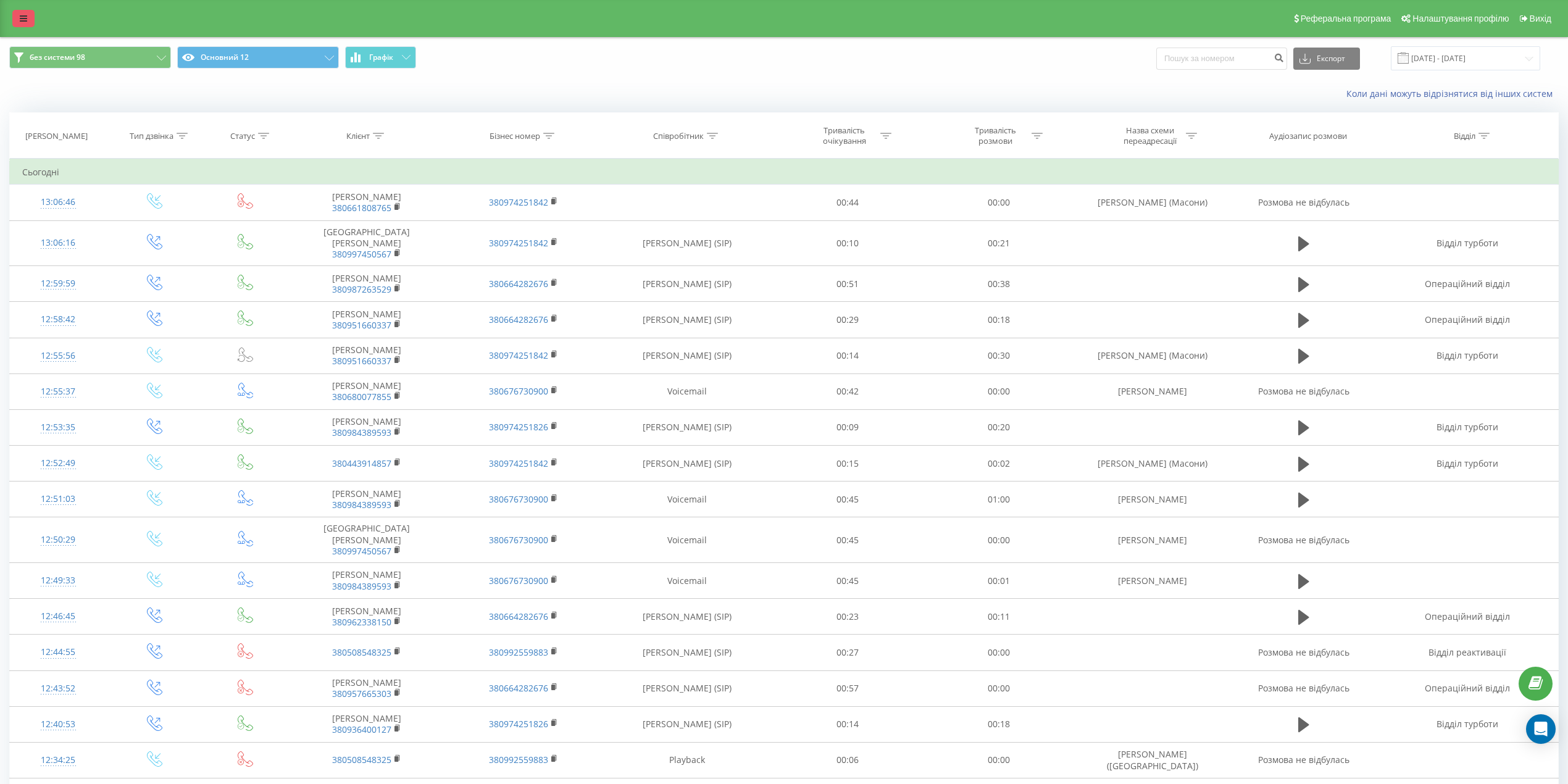
click at [21, 15] on icon at bounding box center [23, 18] width 7 height 8
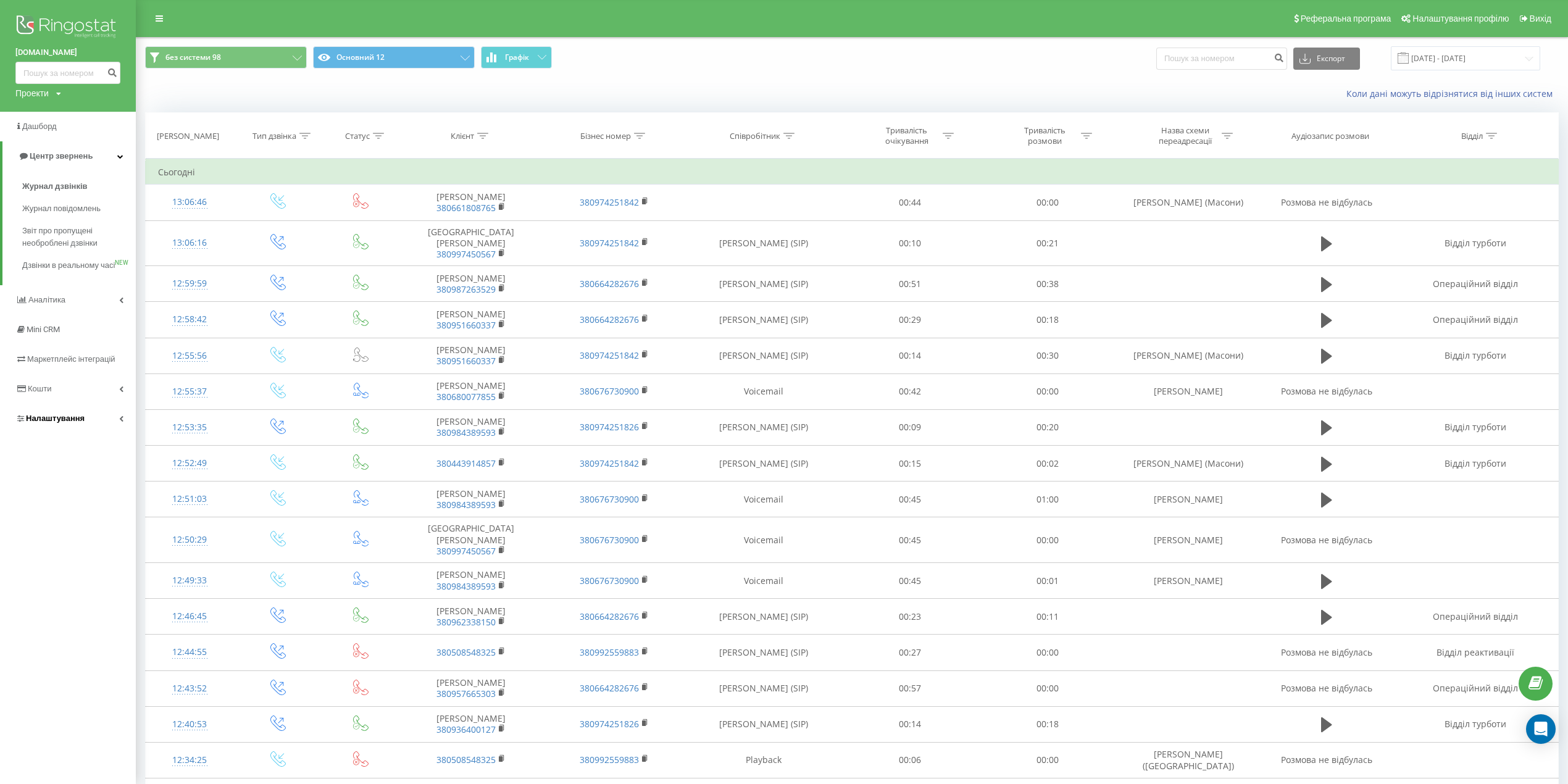
click at [54, 423] on span "Налаштування" at bounding box center [55, 418] width 59 height 9
click at [102, 340] on span "Загальні налаштування" at bounding box center [79, 344] width 92 height 25
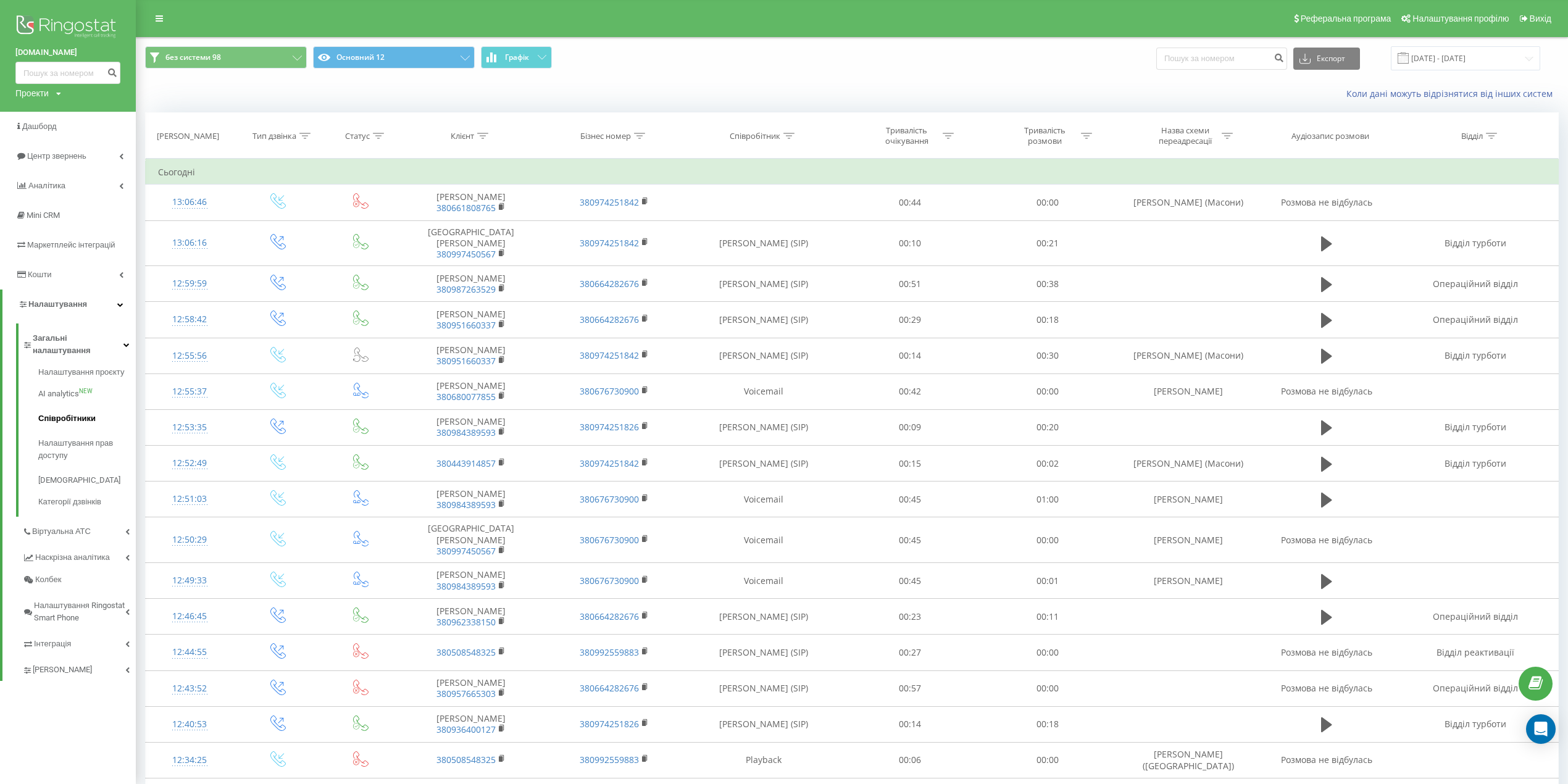
click at [63, 413] on span "Співробітники" at bounding box center [67, 418] width 57 height 12
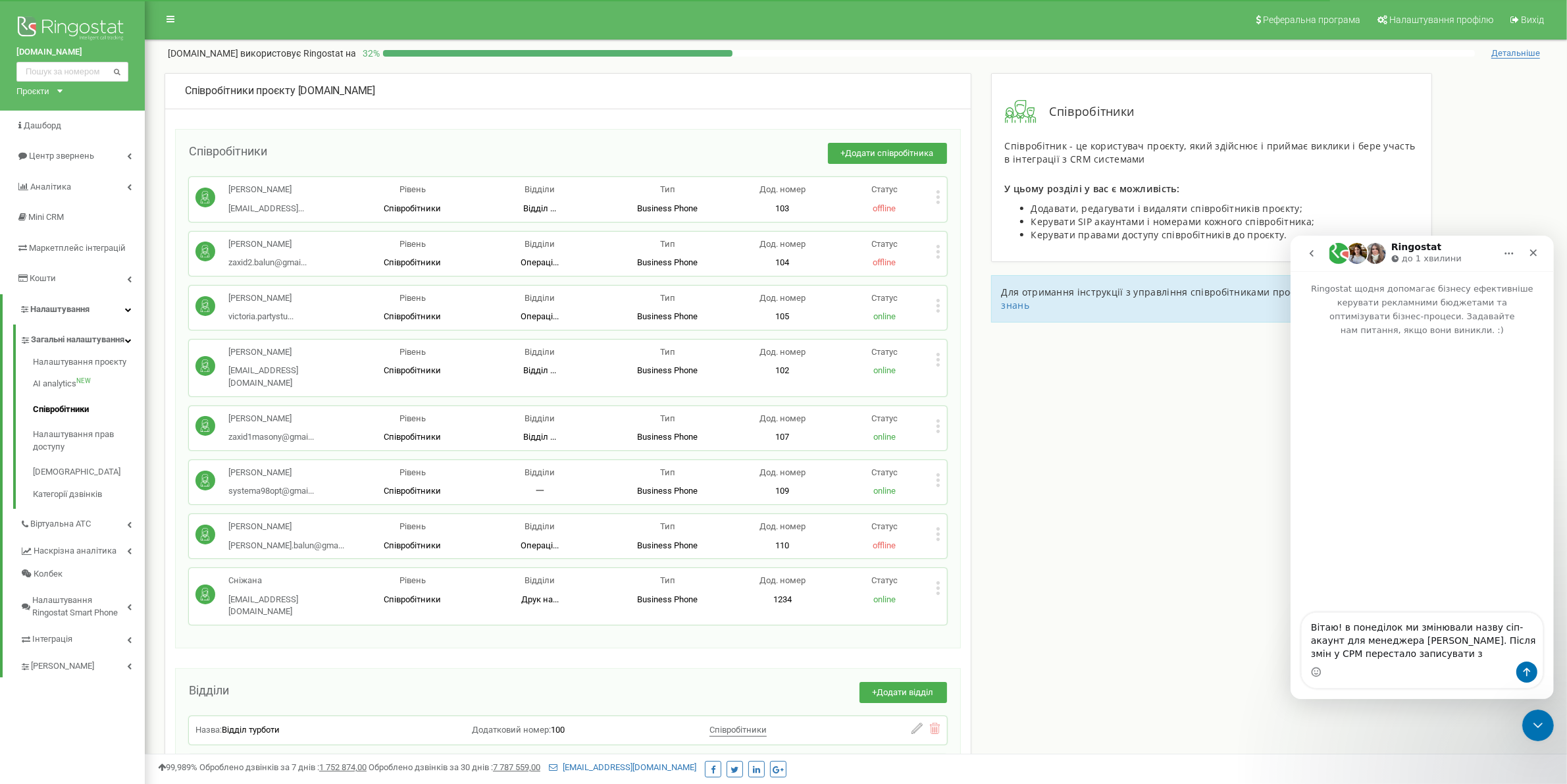
drag, startPoint x: 1387, startPoint y: 653, endPoint x: 1302, endPoint y: 621, distance: 90.8
click at [1302, 621] on textarea "Вітаю! в понеділок ми змінювали назву сіп-акаунт для менеджера [PERSON_NAME]. П…" at bounding box center [1422, 636] width 241 height 49
click at [77, 151] on span "Центр звернень" at bounding box center [61, 156] width 64 height 10
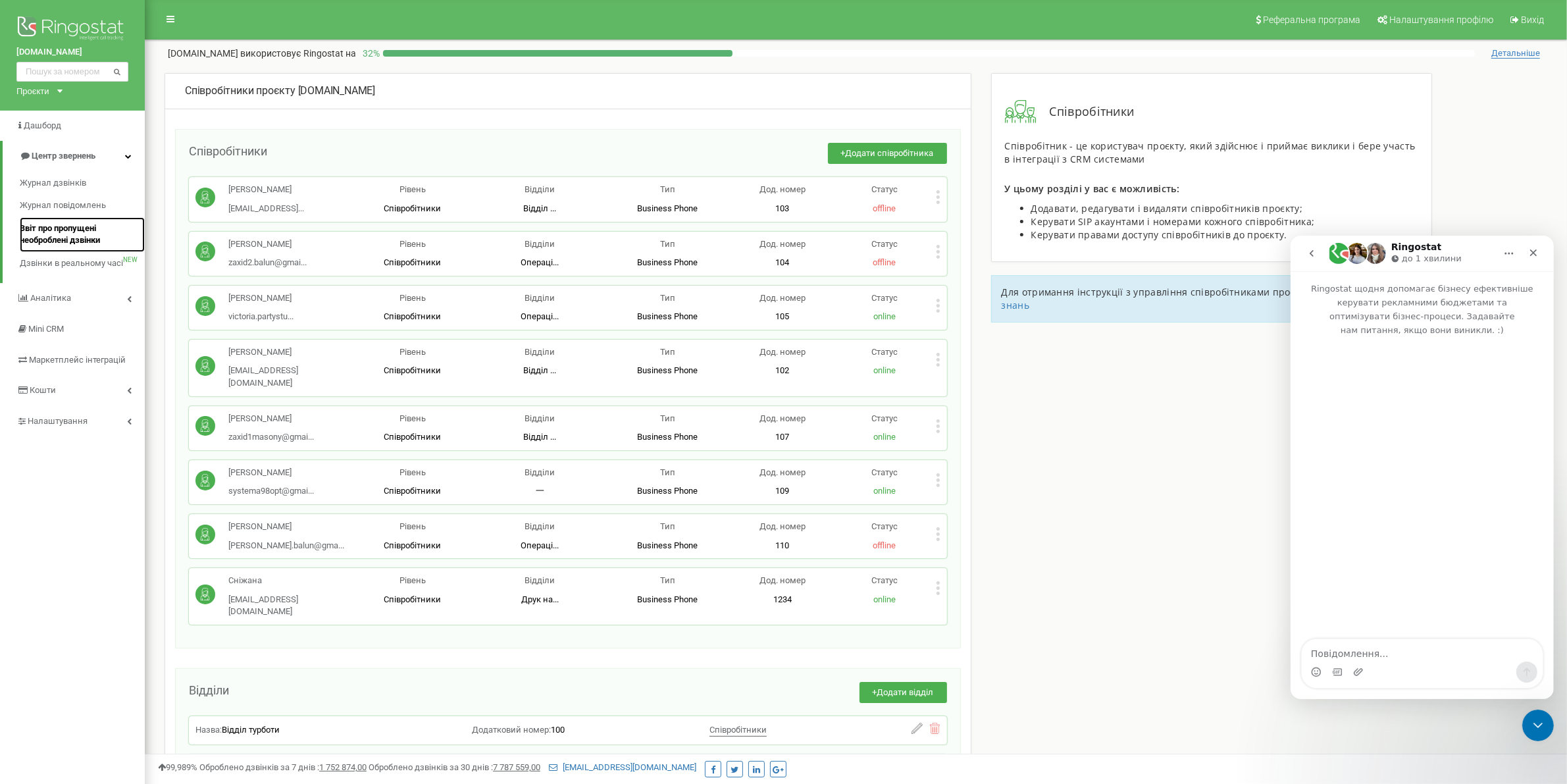
click at [70, 242] on span "Звіт про пропущені необроблені дзвінки" at bounding box center [79, 234] width 118 height 24
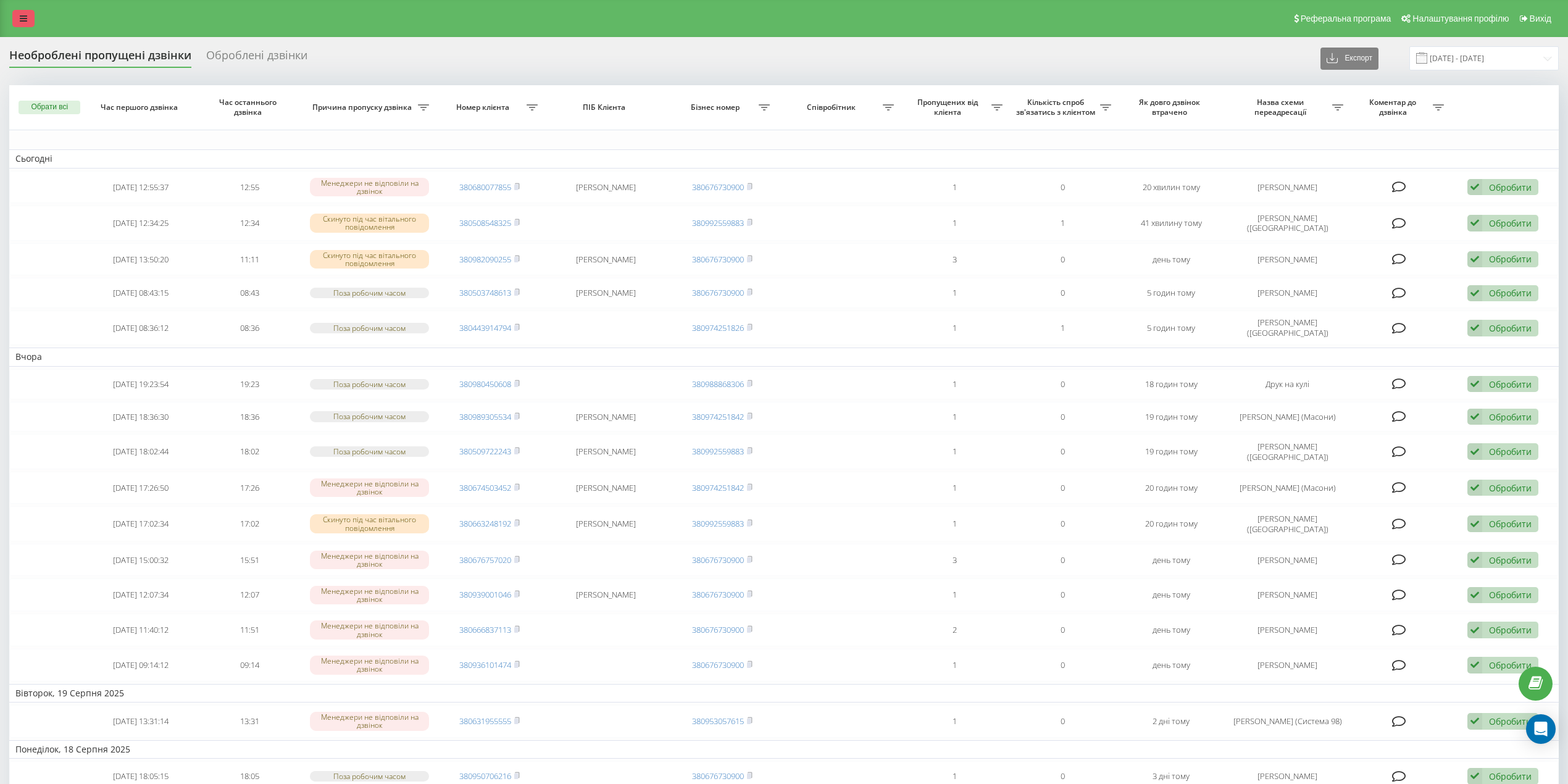
click at [19, 17] on link at bounding box center [23, 18] width 22 height 17
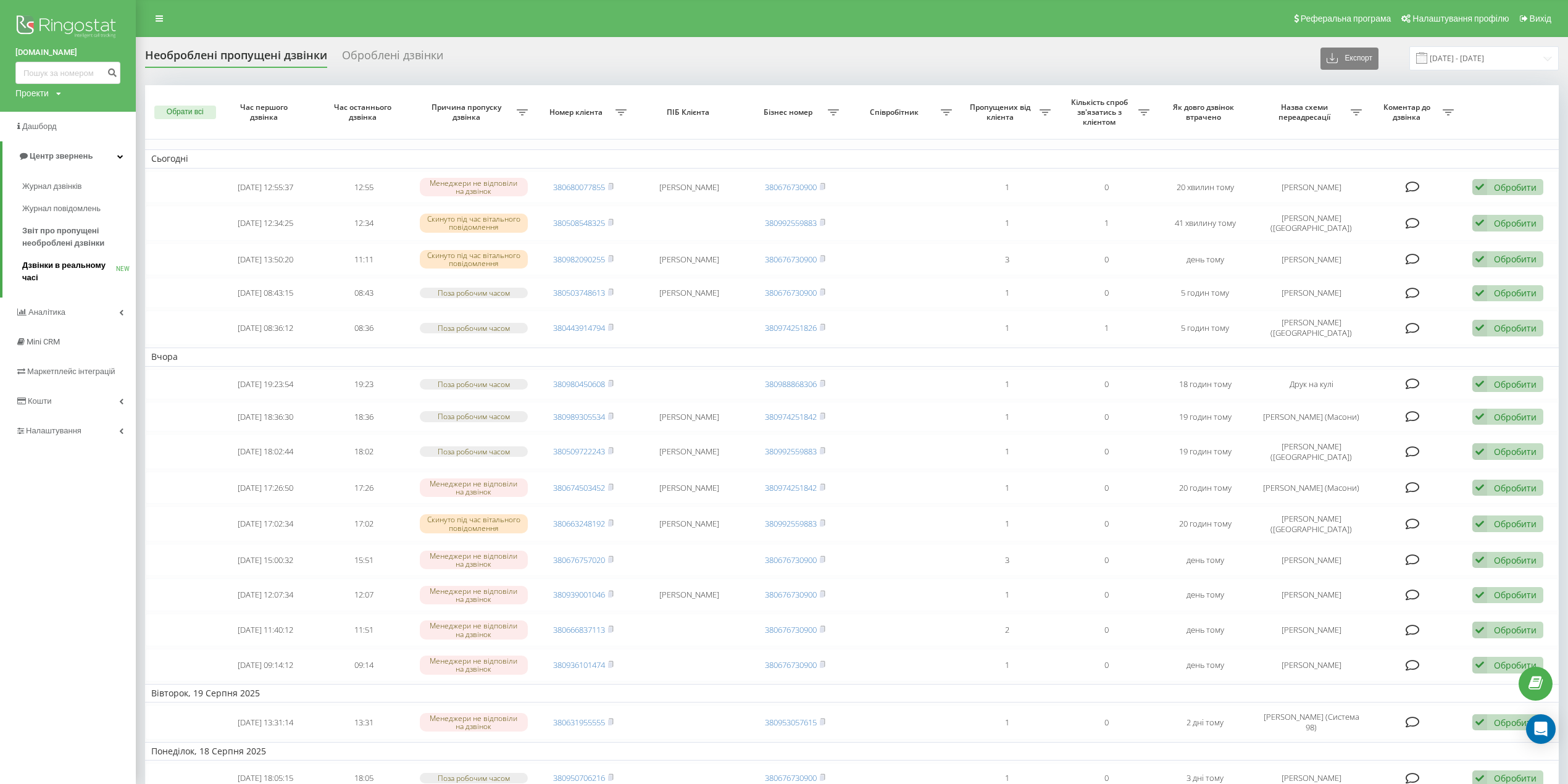
click at [77, 269] on span "Дзвінки в реальному часі" at bounding box center [68, 272] width 94 height 25
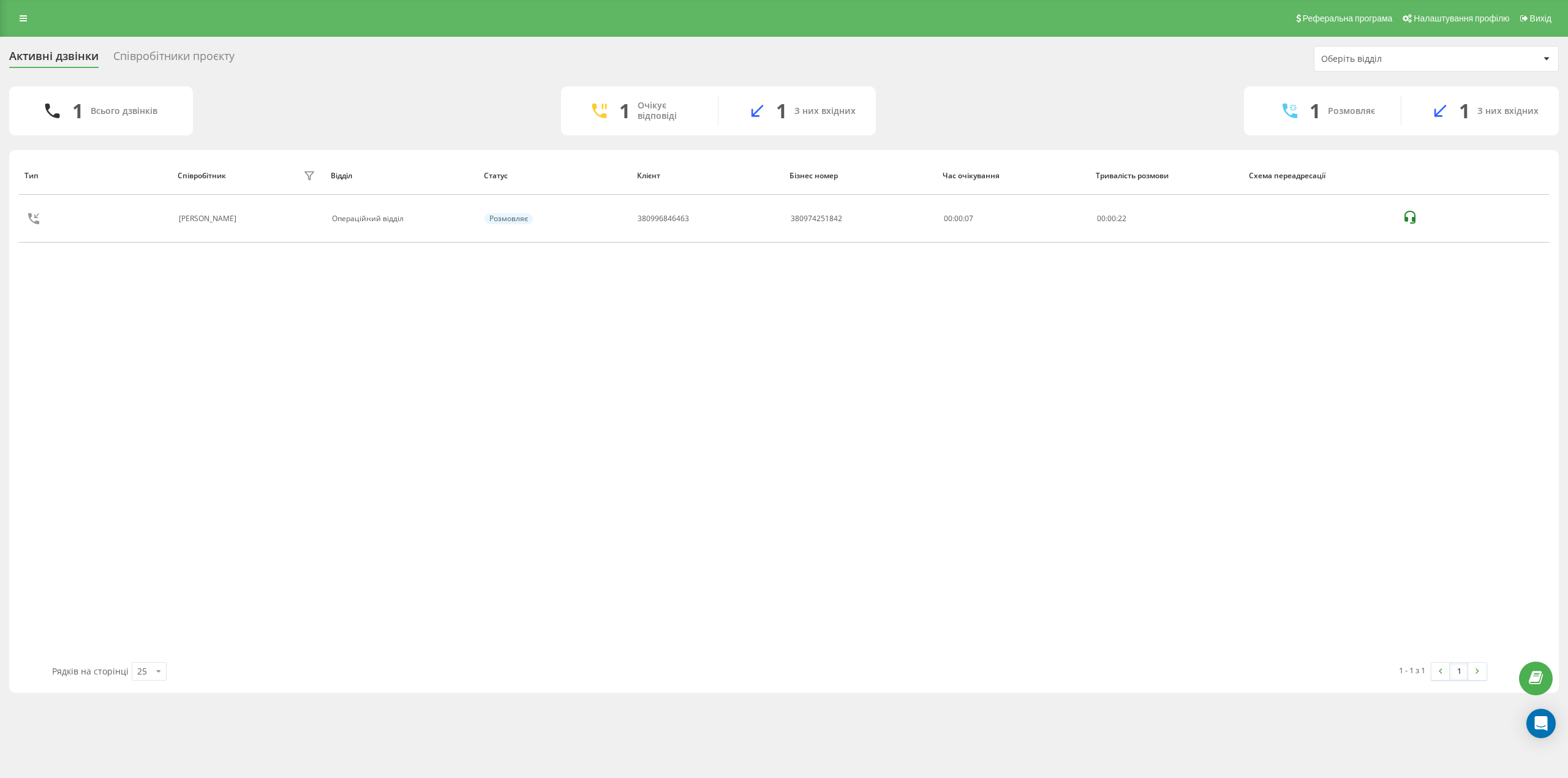
click at [180, 54] on div "Співробітники проєкту" at bounding box center [174, 59] width 121 height 19
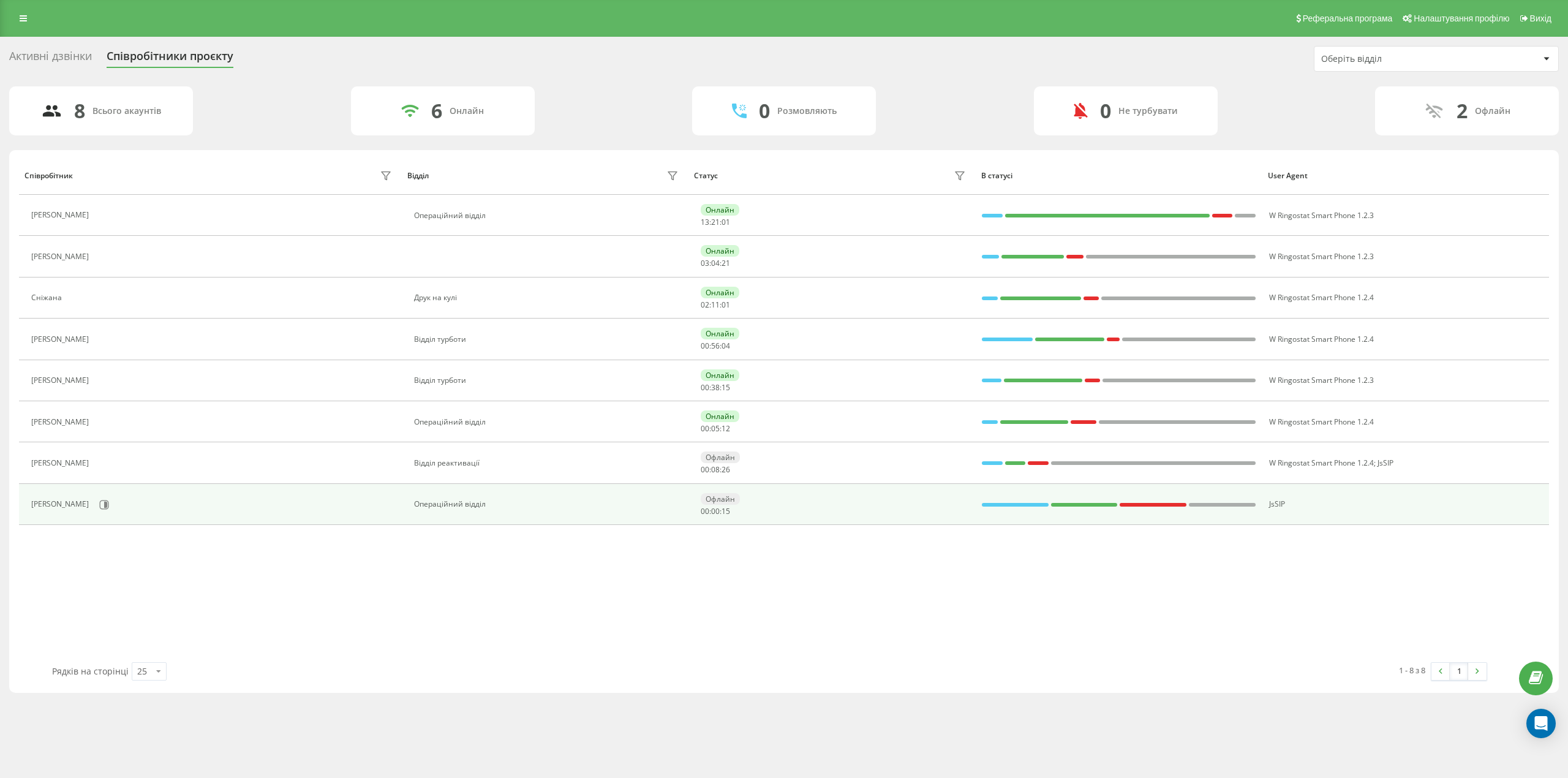
click at [1280, 515] on td "JsSIP" at bounding box center [1405, 504] width 286 height 41
click at [1276, 506] on span "JsSIP" at bounding box center [1277, 504] width 16 height 10
click at [107, 506] on icon at bounding box center [106, 504] width 3 height 6
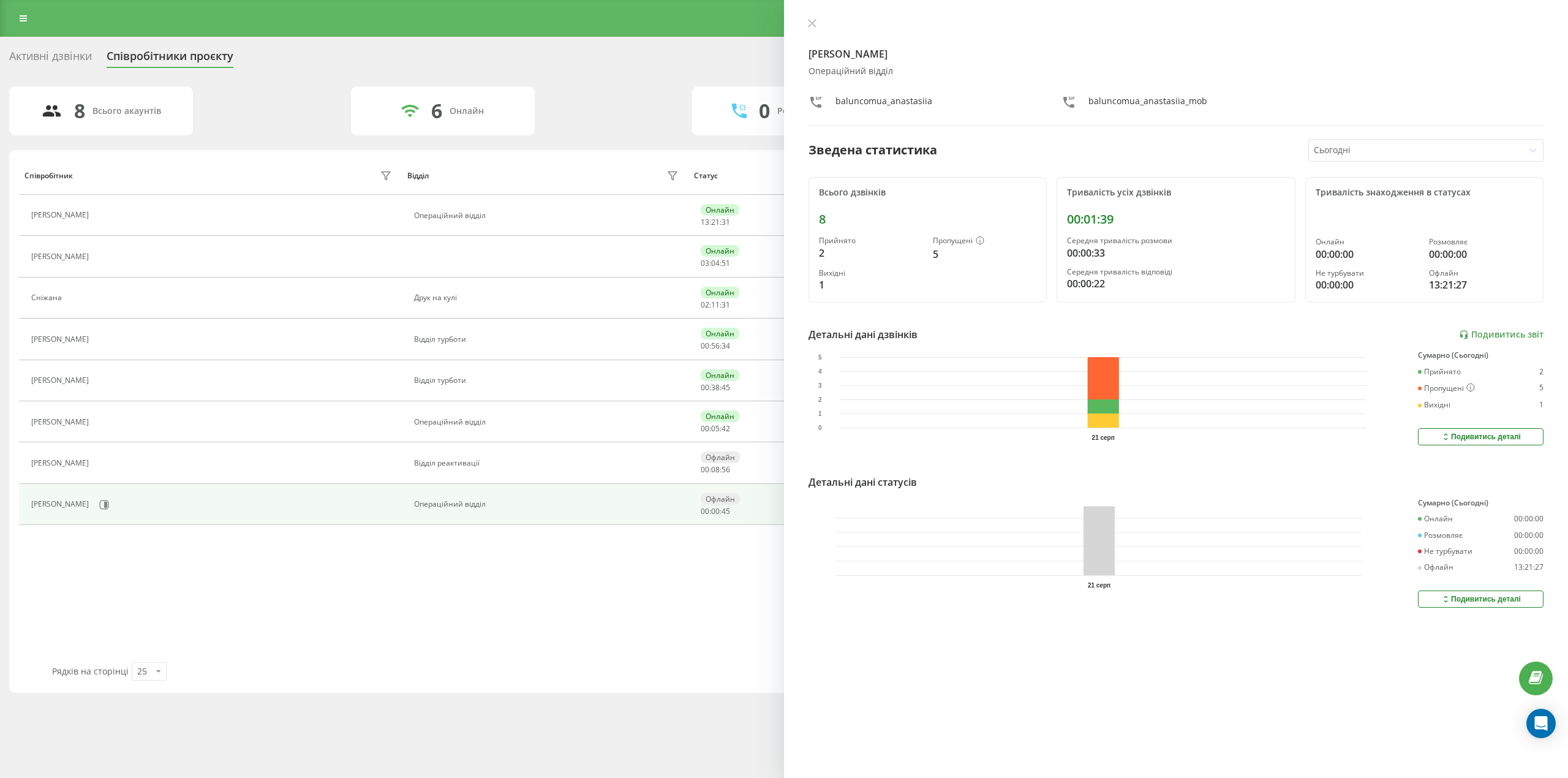
click at [1175, 101] on div "baluncomua_anastasiia_mob" at bounding box center [1148, 104] width 119 height 18
click at [916, 101] on div "baluncomua_anastasiia" at bounding box center [884, 104] width 97 height 18
click at [1490, 435] on div "Подивитись деталі" at bounding box center [1481, 436] width 80 height 10
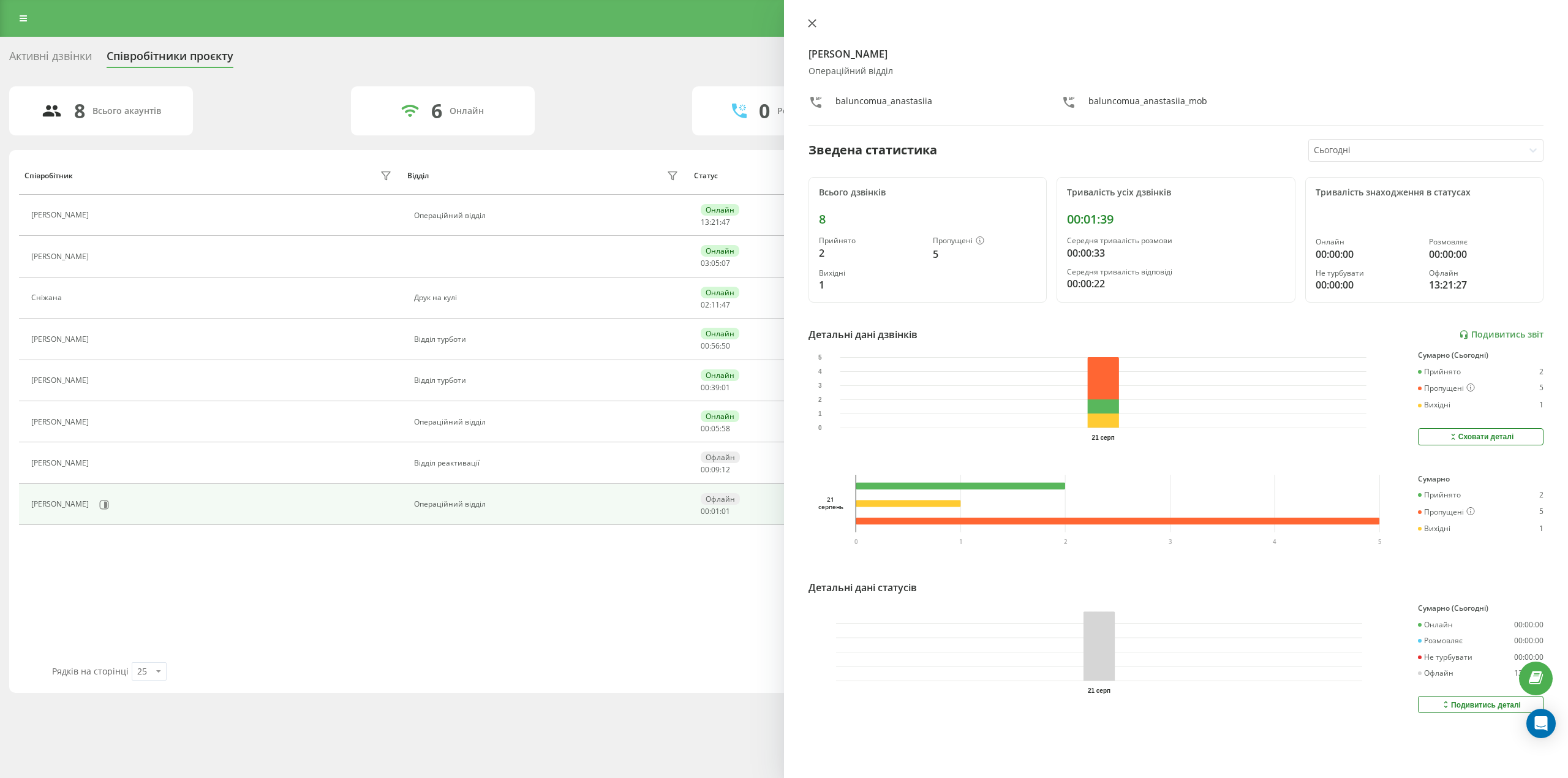
click at [815, 20] on icon at bounding box center [812, 23] width 7 height 7
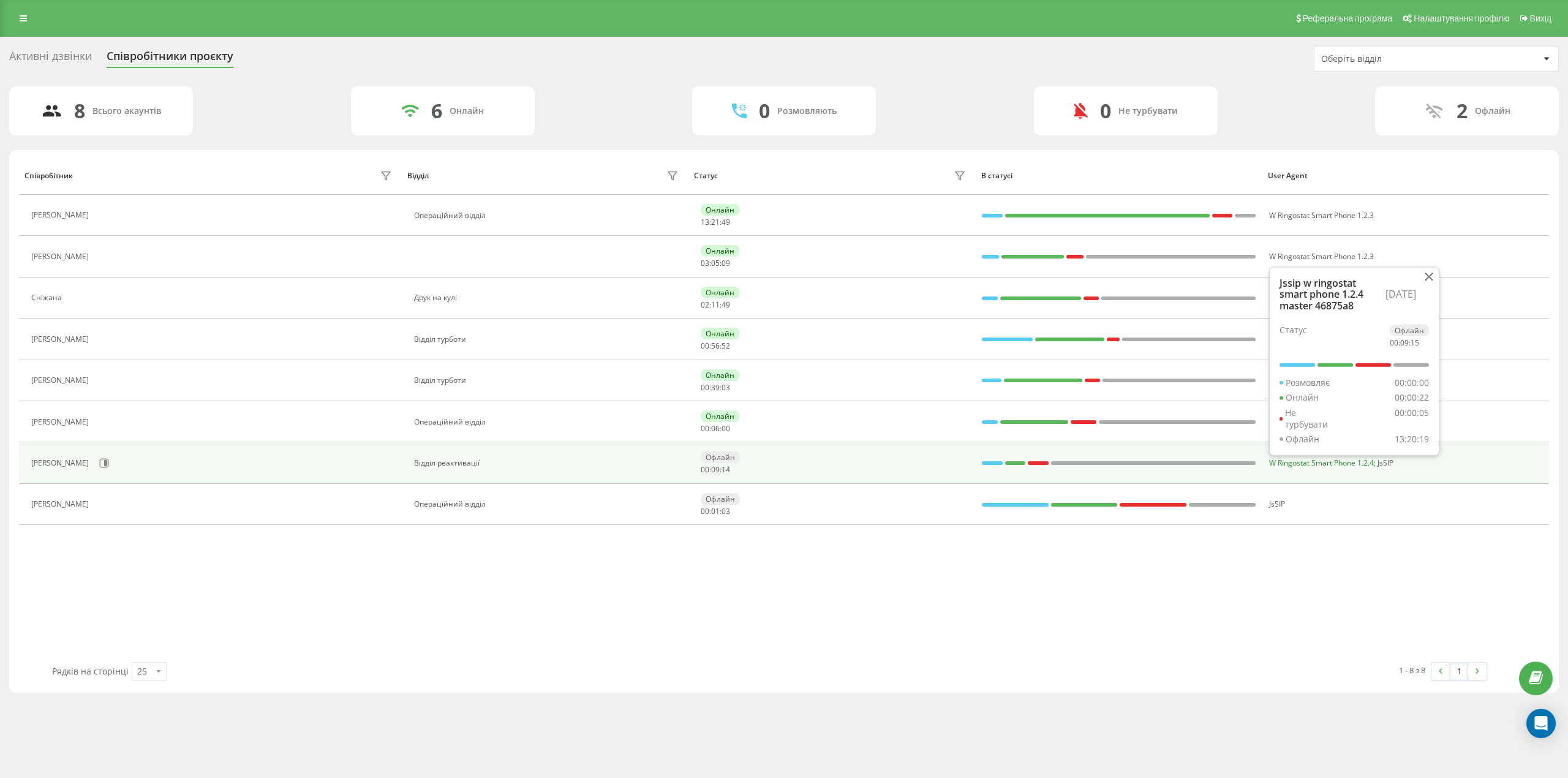
click at [1302, 463] on span "W Ringostat Smart Phone 1.2.4" at bounding box center [1321, 463] width 104 height 10
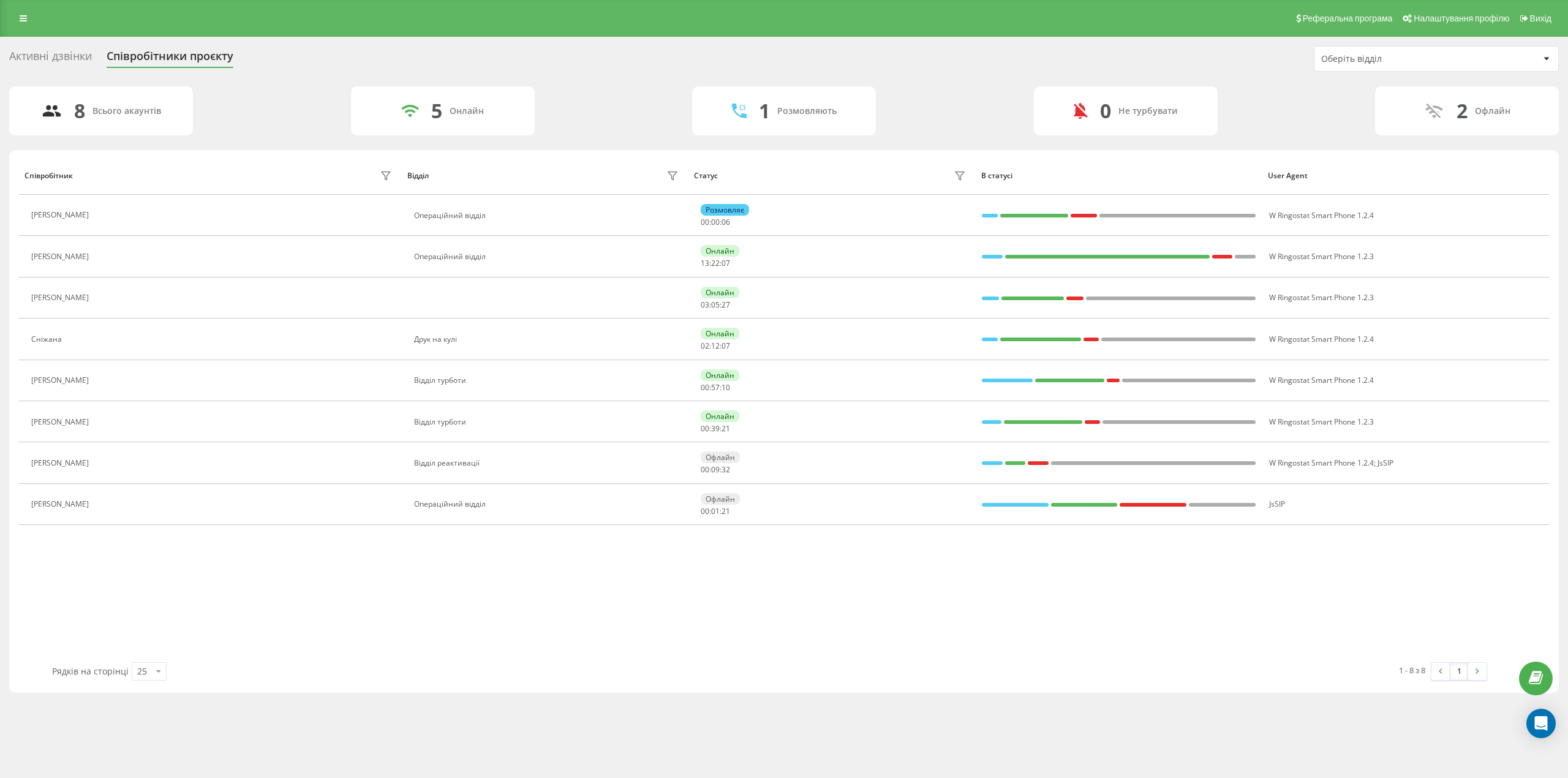
click at [395, 637] on div "Співробітник Відділ Статус В статусі User Agent [PERSON_NAME] Операційний відді…" at bounding box center [784, 410] width 1530 height 506
click at [1547, 724] on icon "Open Intercom Messenger" at bounding box center [1541, 724] width 14 height 16
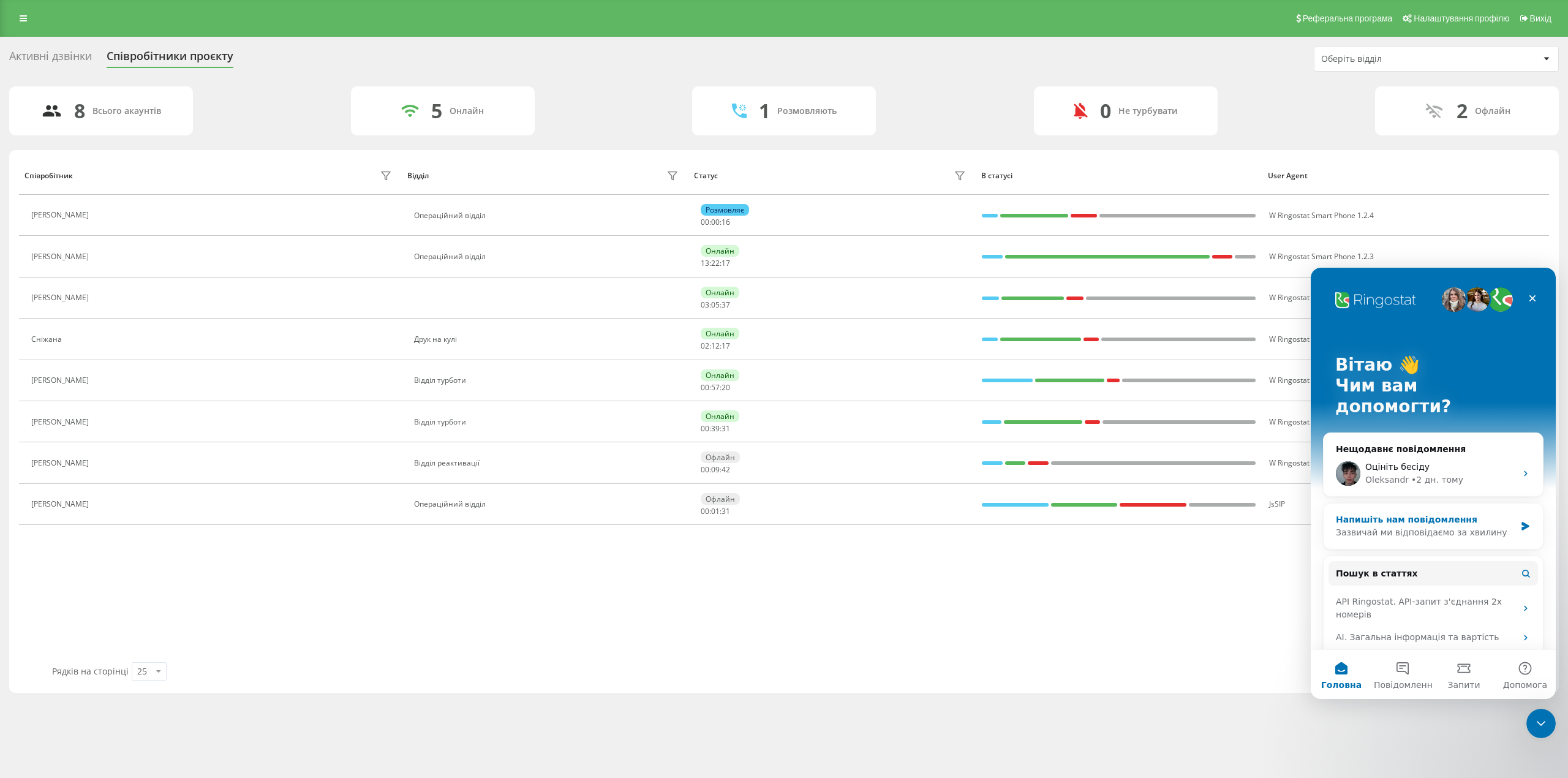
click at [1435, 513] on div "Напишіть нам повідомлення" at bounding box center [1426, 520] width 179 height 13
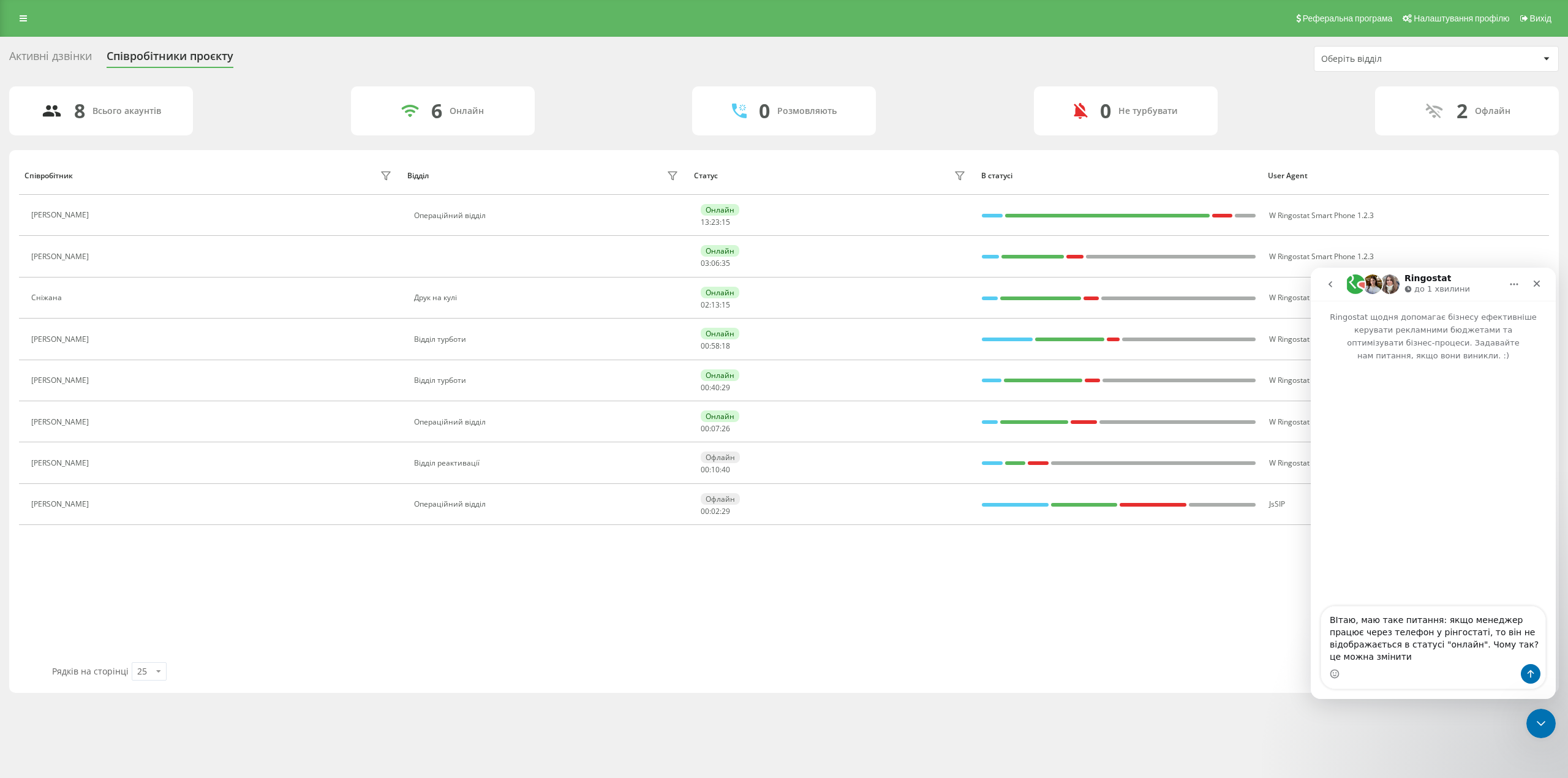
type textarea "ВІтаю, маю таке питання: якщо менеджер працює через телефон у рінгостаті, то ві…"
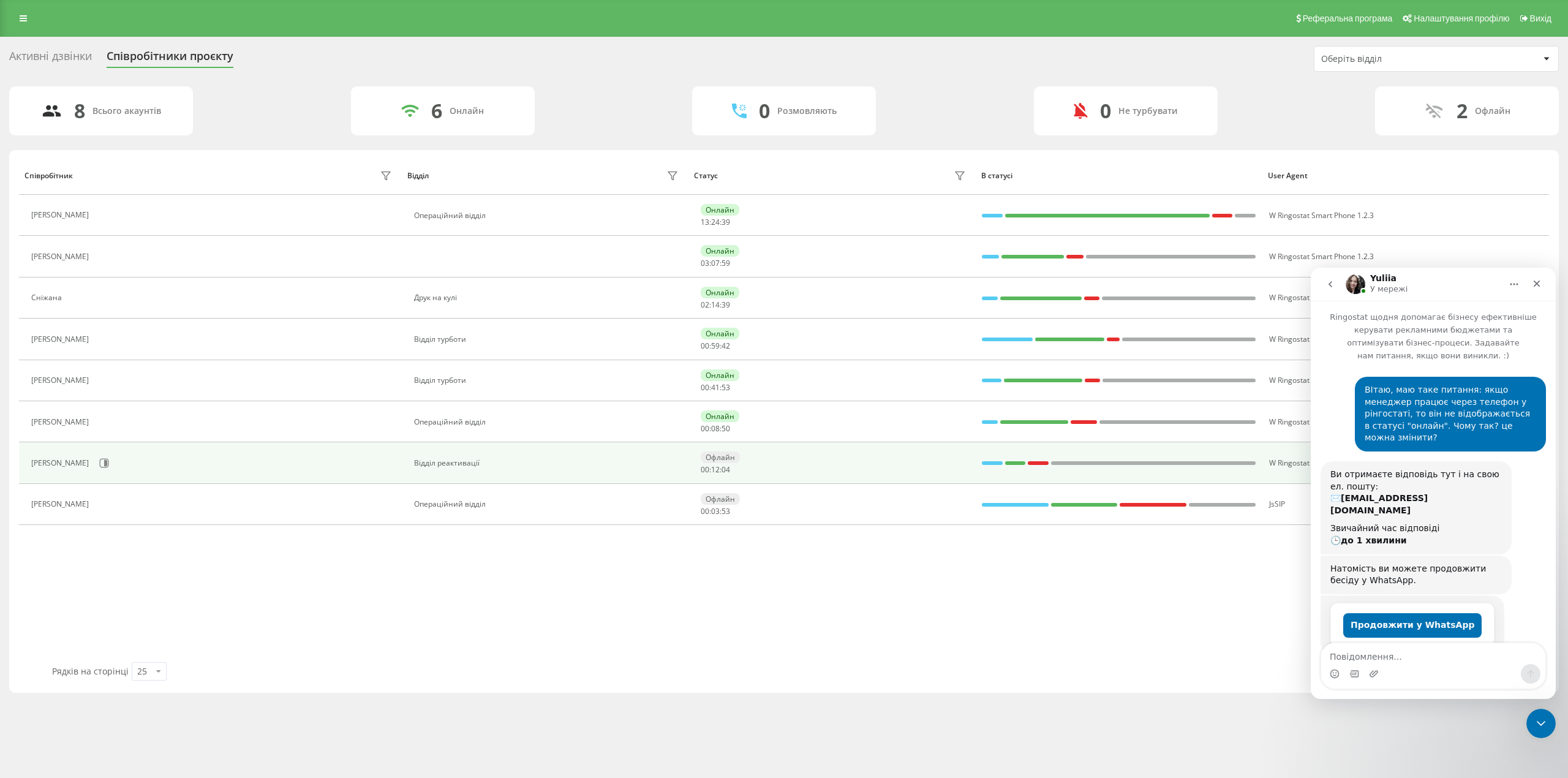
scroll to position [77, 0]
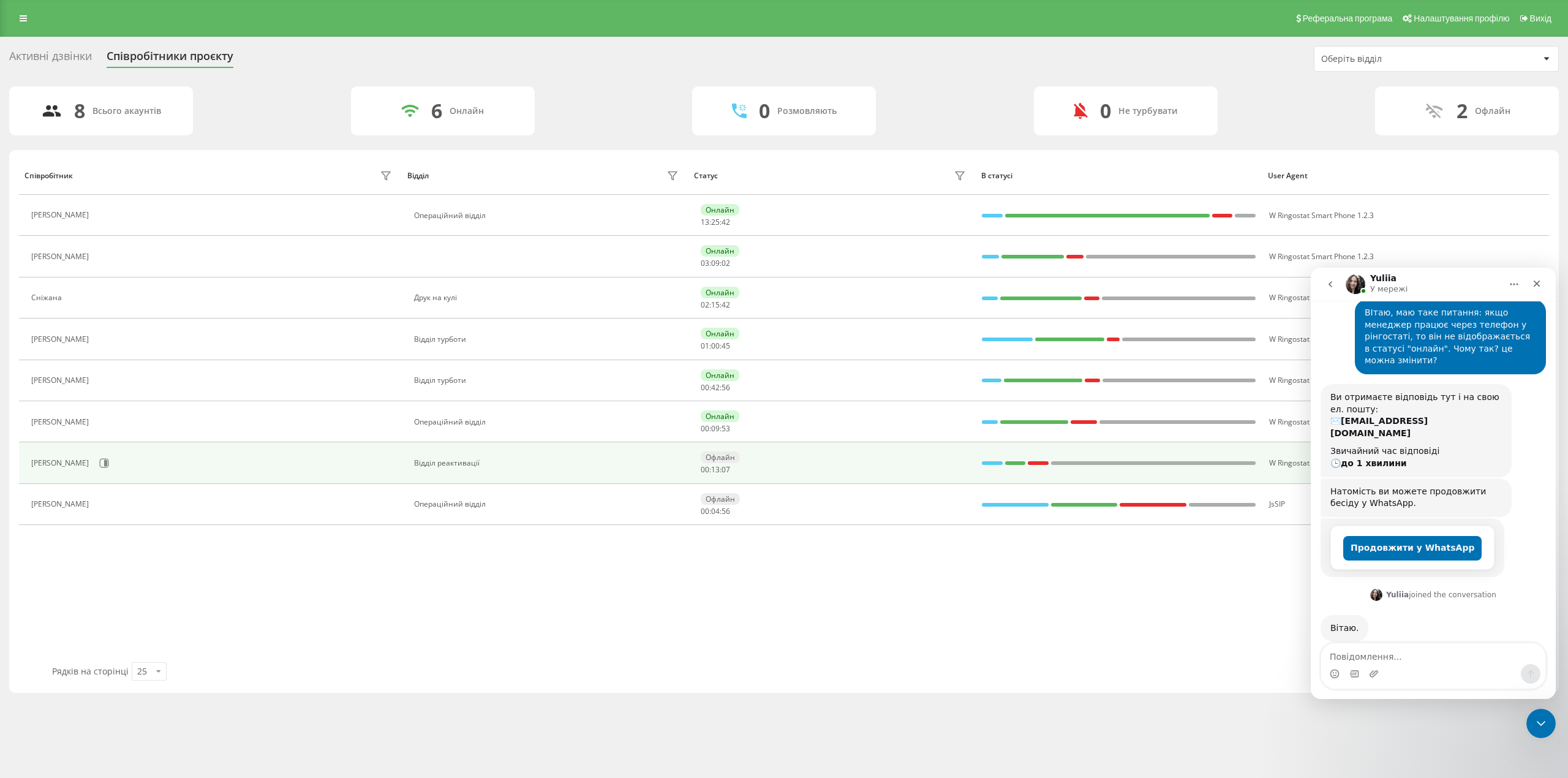
click at [729, 461] on div "Офлайн" at bounding box center [720, 458] width 39 height 12
